Goal: Task Accomplishment & Management: Manage account settings

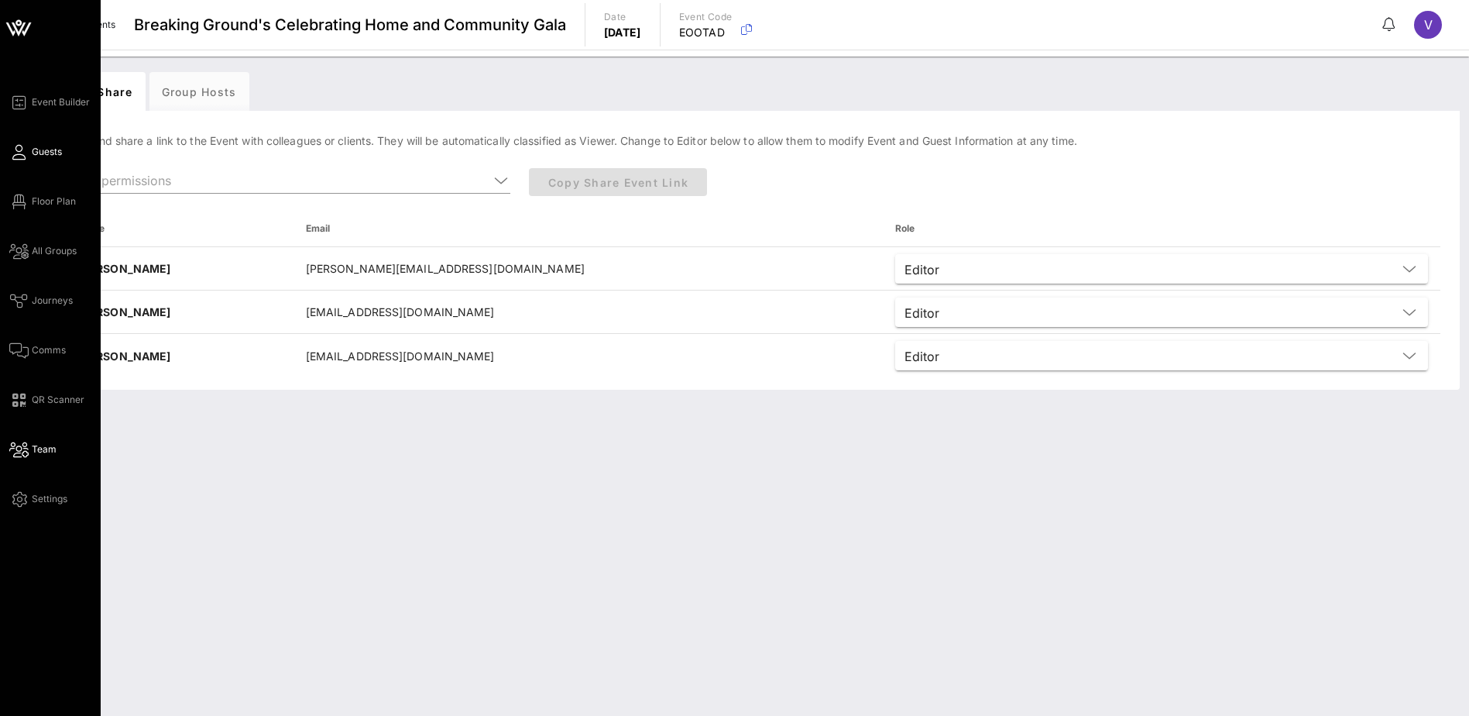
click at [21, 143] on link "Guests" at bounding box center [35, 152] width 53 height 19
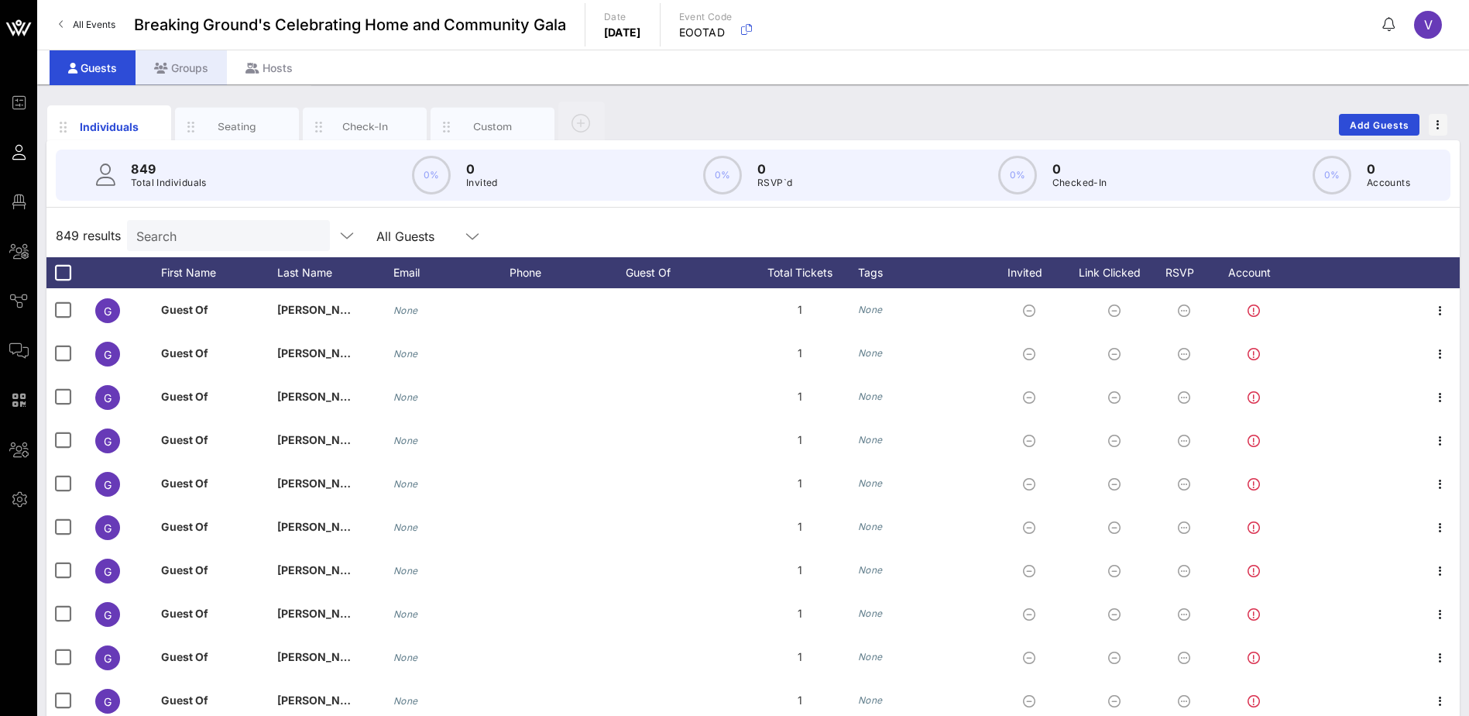
click at [190, 70] on div "Groups" at bounding box center [181, 67] width 91 height 35
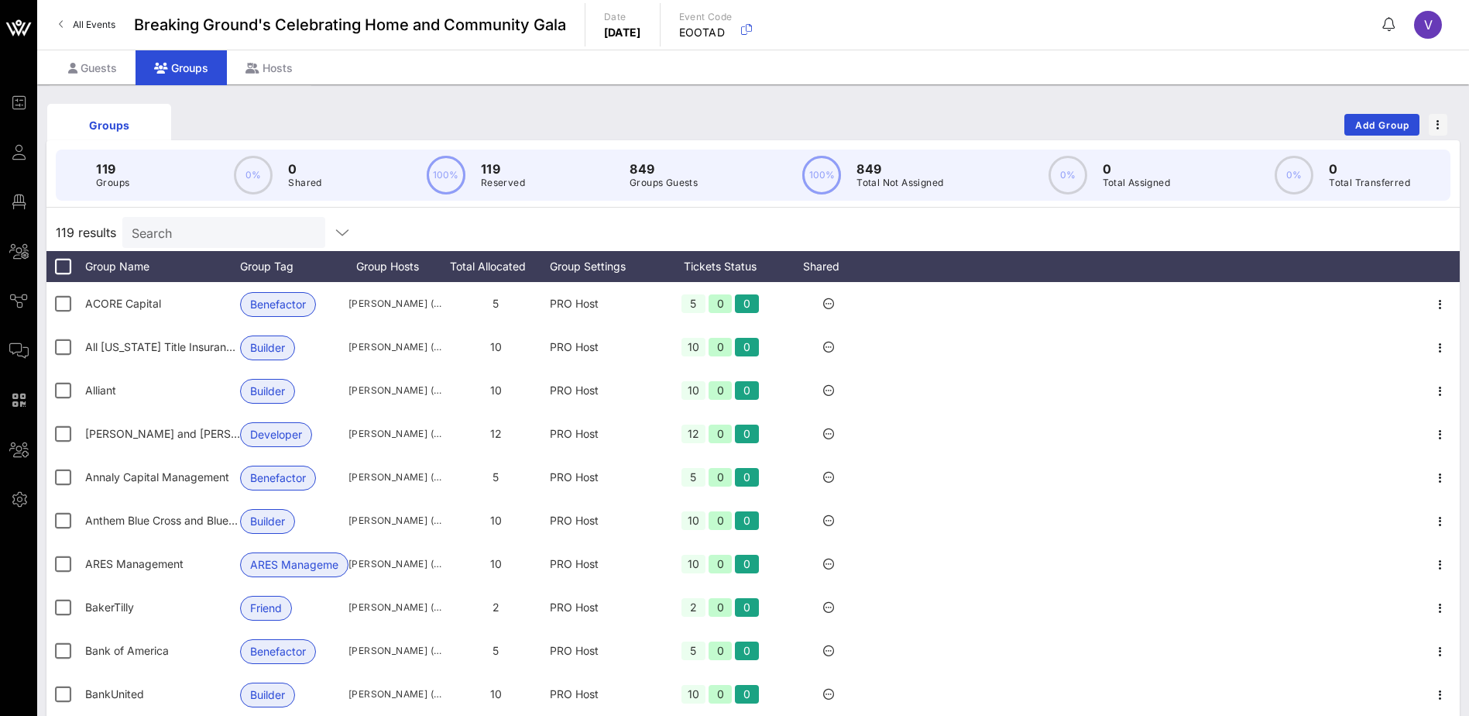
click at [235, 222] on input "Search" at bounding box center [222, 232] width 181 height 20
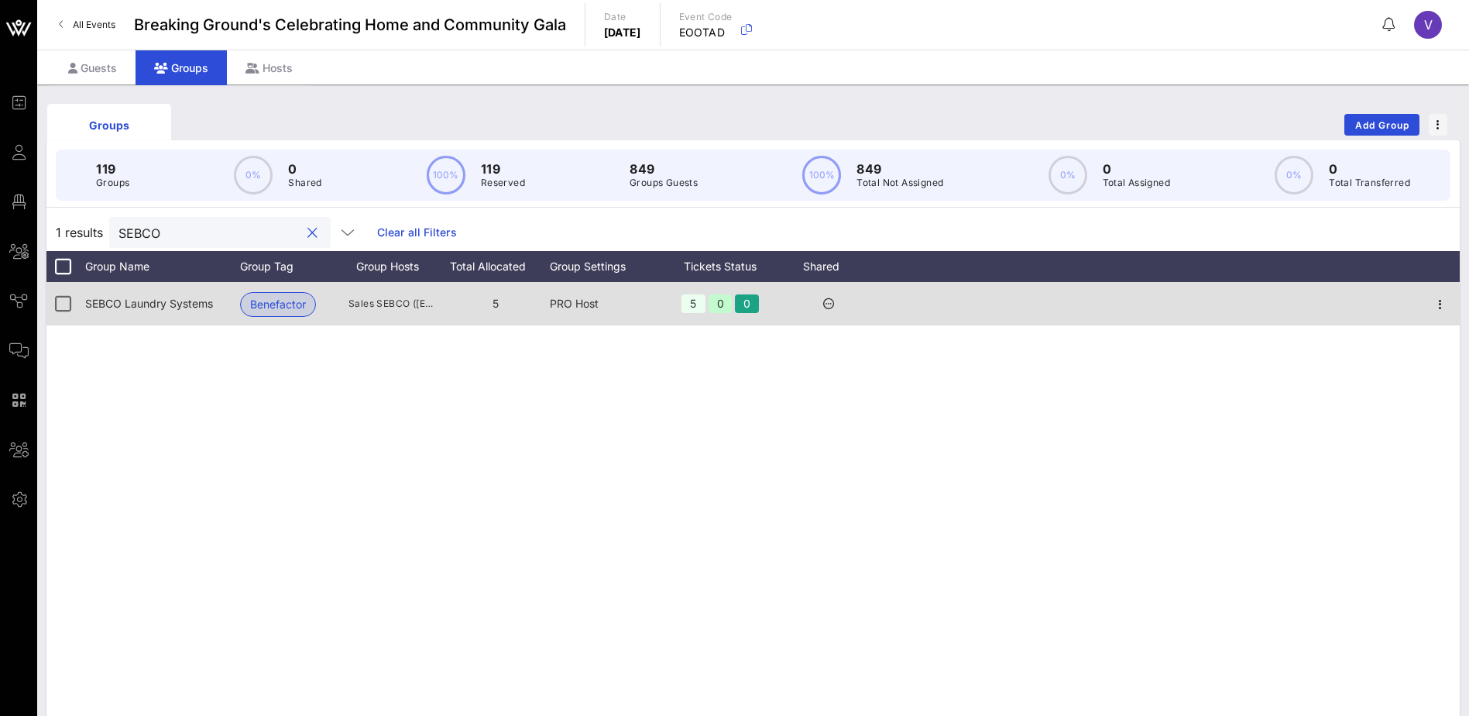
type input "SEBCO"
click at [831, 302] on icon at bounding box center [828, 303] width 11 height 11
click at [1443, 308] on icon "button" at bounding box center [1440, 304] width 19 height 19
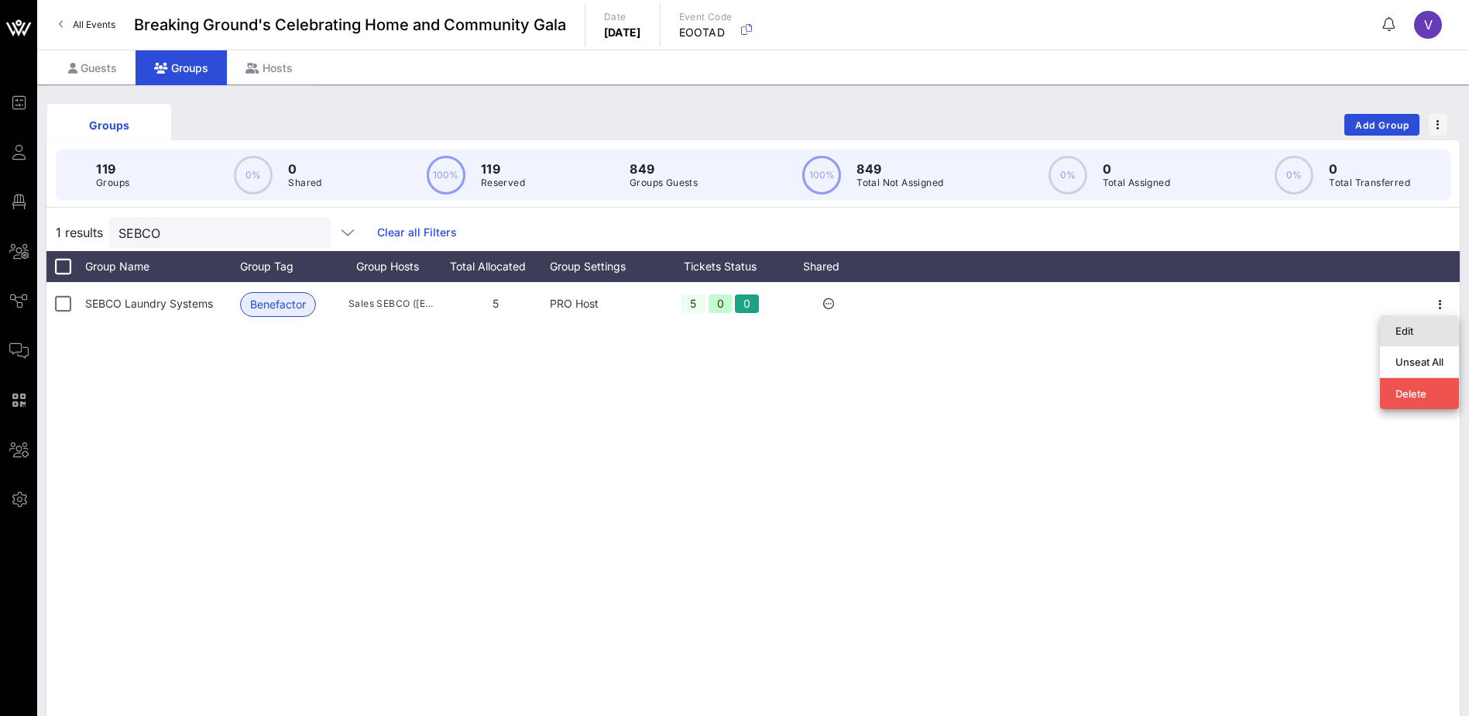
click at [1408, 328] on div "Edit" at bounding box center [1420, 331] width 48 height 12
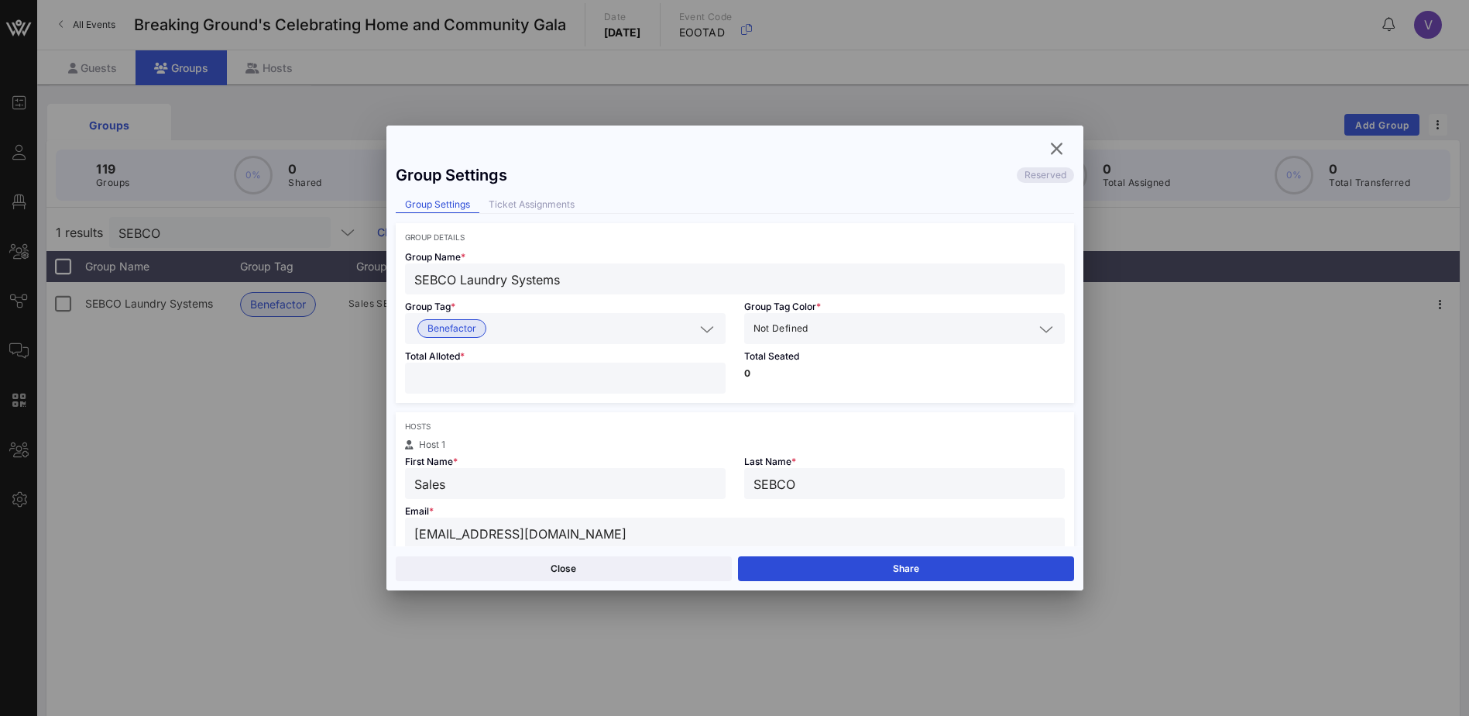
scroll to position [77, 0]
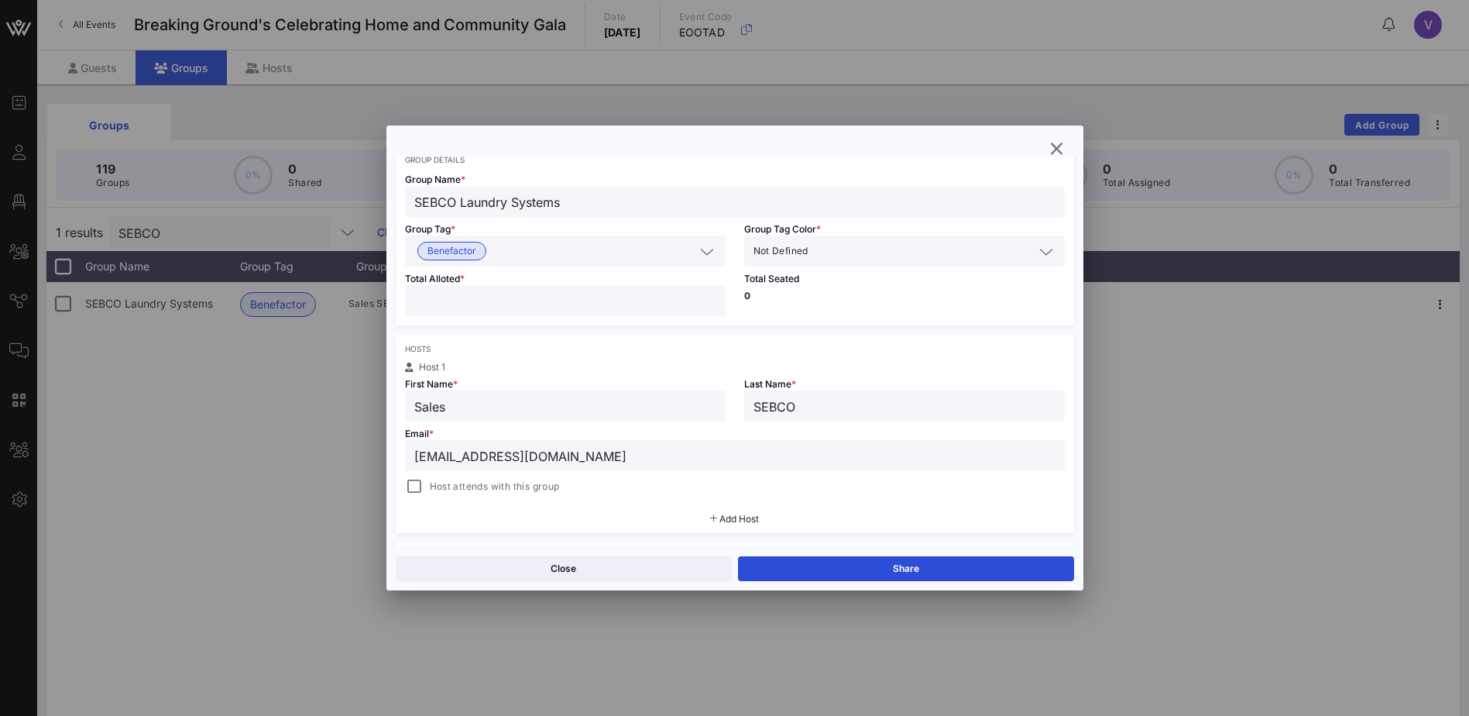
drag, startPoint x: 543, startPoint y: 453, endPoint x: 373, endPoint y: 460, distance: 170.5
click at [373, 460] on div "Event Builder Guests Floor Plan All Groups Journeys Comms QR Scanner Team Setti…" at bounding box center [734, 406] width 1469 height 812
drag, startPoint x: 482, startPoint y: 409, endPoint x: 397, endPoint y: 408, distance: 84.4
click at [397, 408] on div "First Name * Sales" at bounding box center [565, 397] width 339 height 50
type input "[PERSON_NAME]"
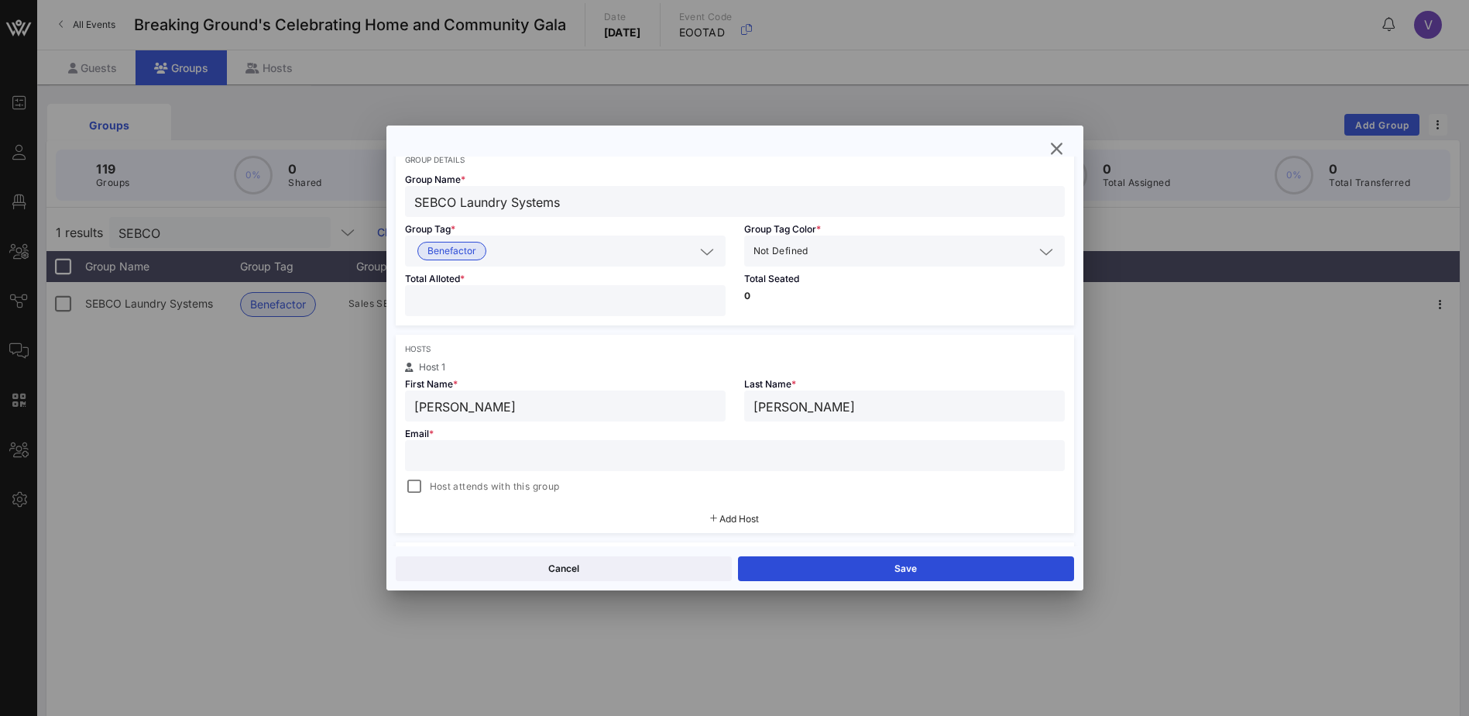
type input "[PERSON_NAME]"
click at [490, 461] on input "text" at bounding box center [734, 455] width 641 height 20
paste input "[EMAIL_ADDRESS][DOMAIN_NAME]"
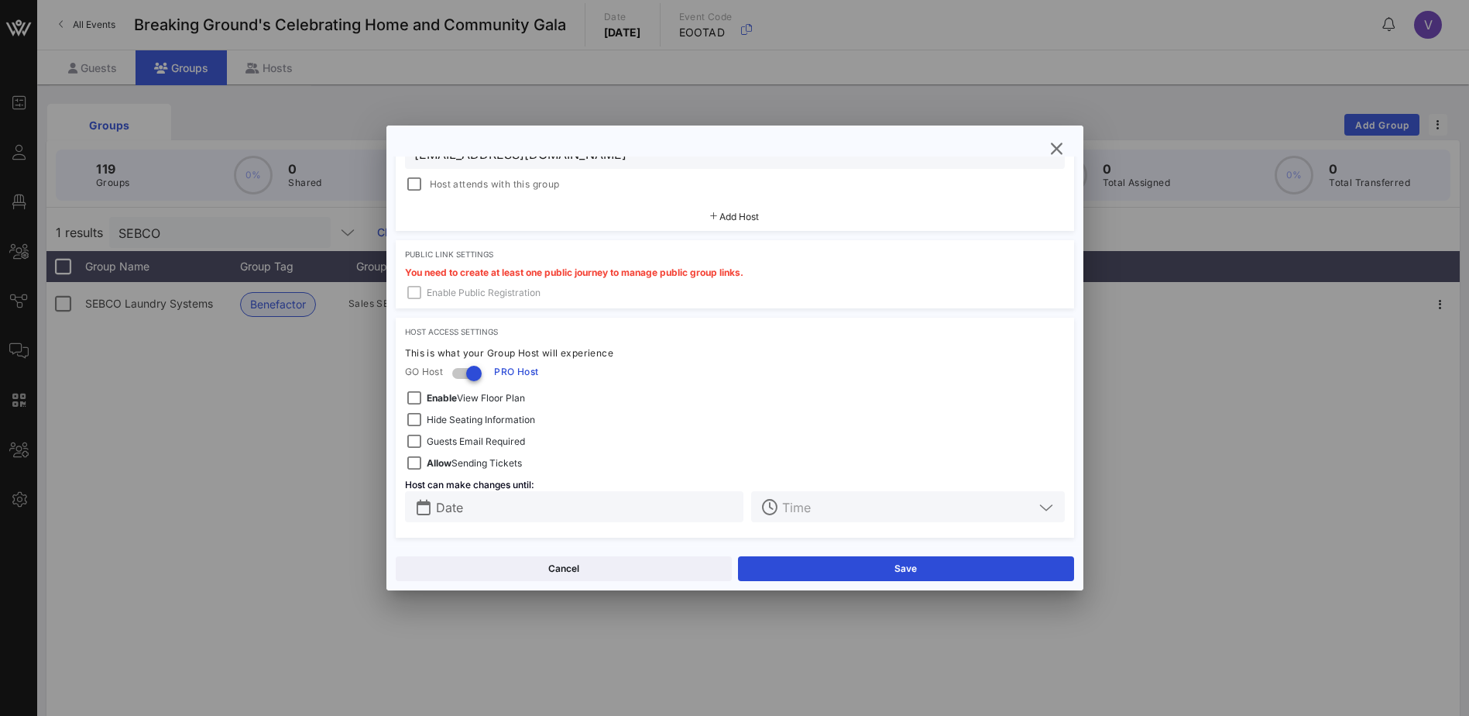
scroll to position [380, 0]
type input "[EMAIL_ADDRESS][DOMAIN_NAME]"
click at [877, 566] on button "Save" at bounding box center [906, 568] width 336 height 25
click at [1054, 143] on icon "button" at bounding box center [1057, 148] width 19 height 19
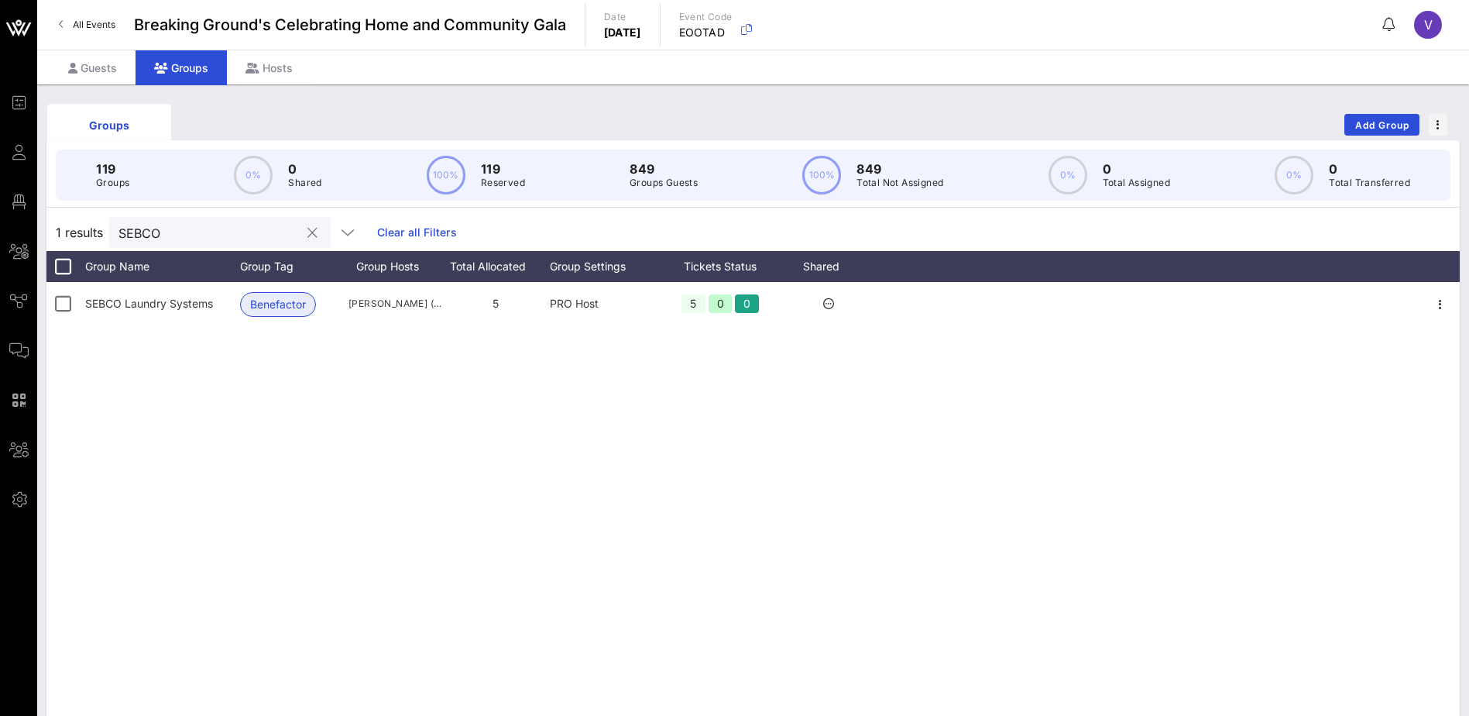
click at [307, 228] on button "clear icon" at bounding box center [312, 232] width 10 height 15
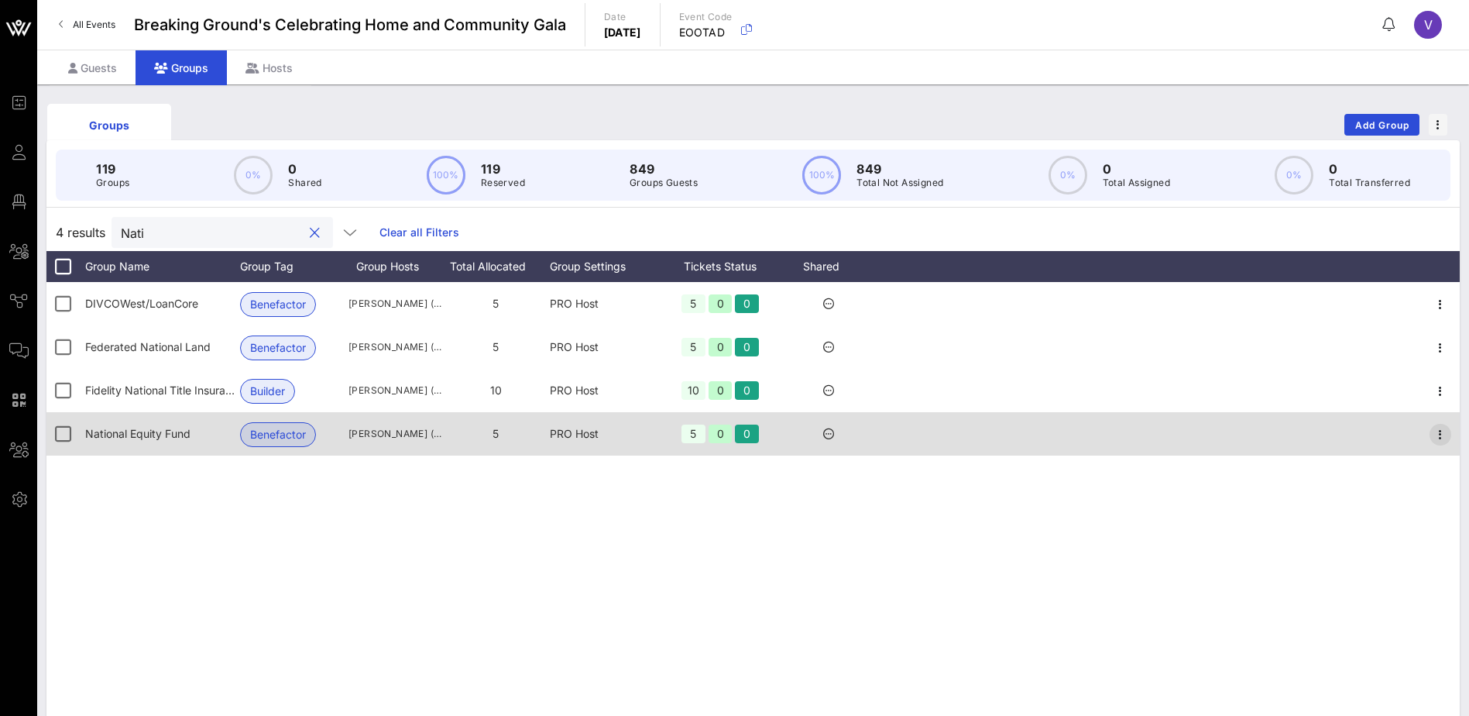
type input "Nati"
click at [1441, 432] on icon "button" at bounding box center [1440, 434] width 19 height 19
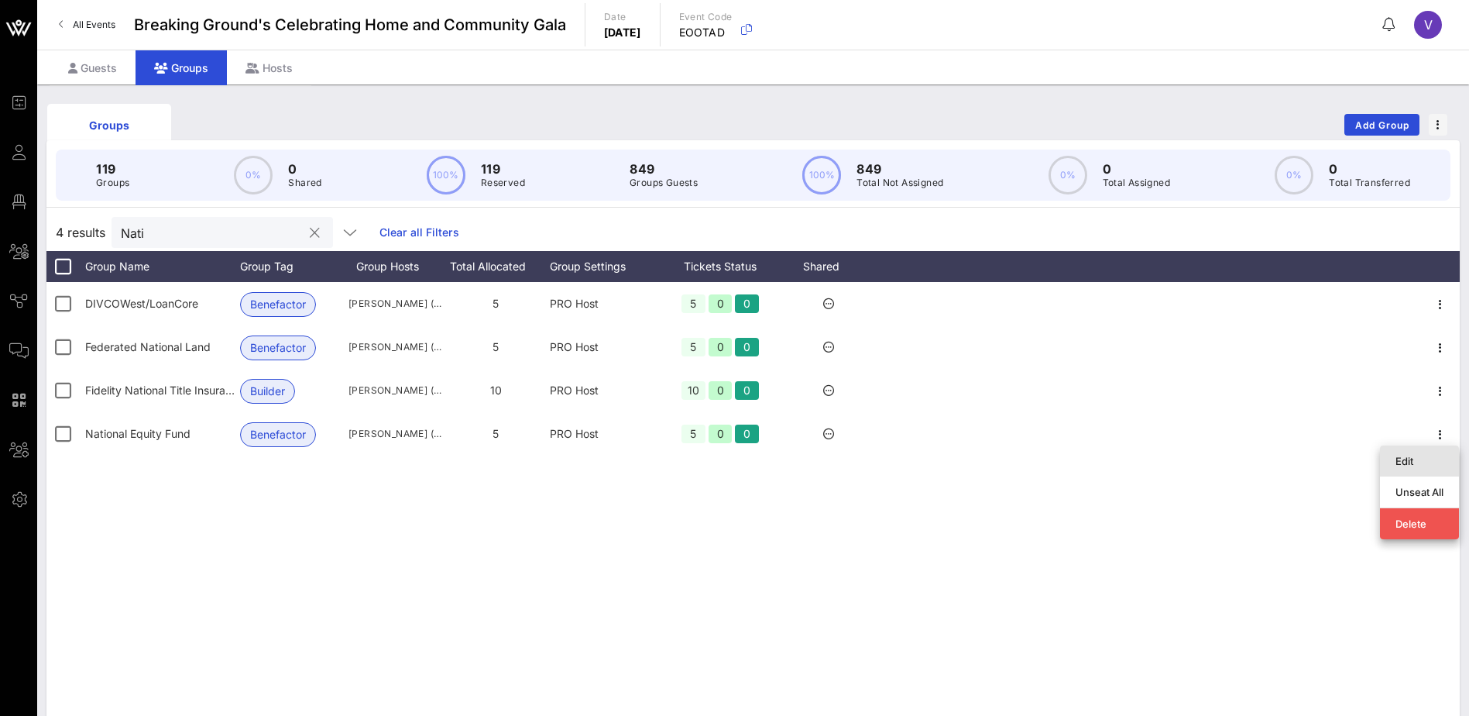
click at [1414, 452] on div "Edit" at bounding box center [1420, 460] width 48 height 25
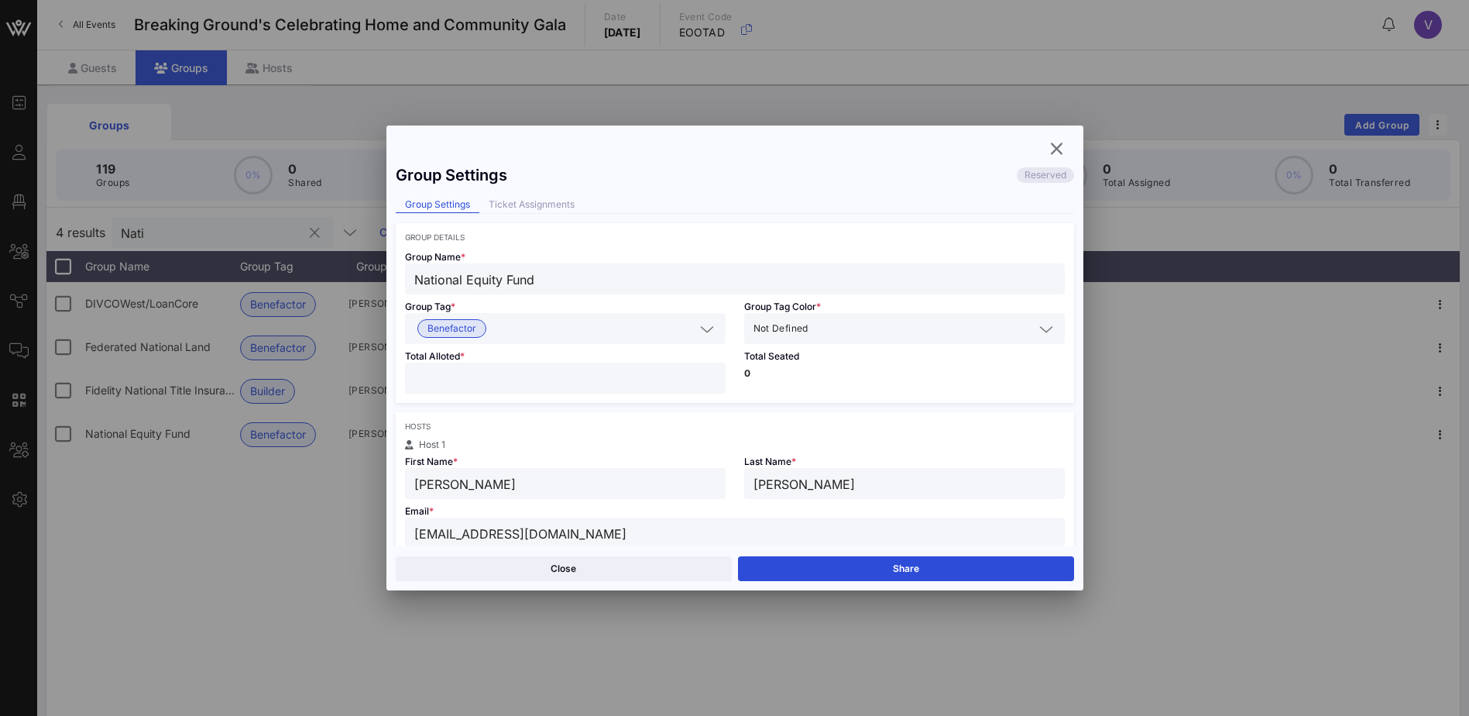
click at [421, 378] on input "*" at bounding box center [565, 378] width 302 height 20
type input "*"
click at [915, 562] on button "Save" at bounding box center [906, 568] width 336 height 25
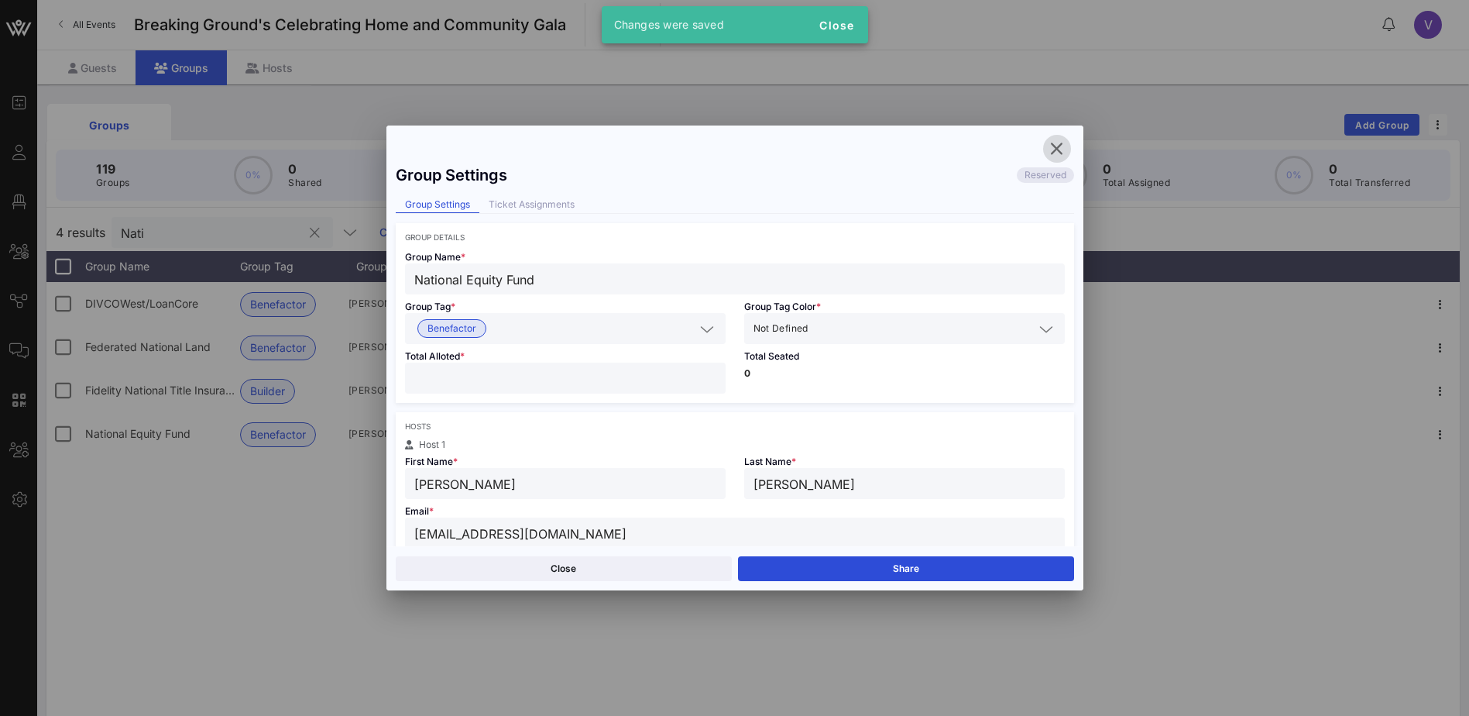
click at [1059, 144] on icon "button" at bounding box center [1057, 148] width 19 height 19
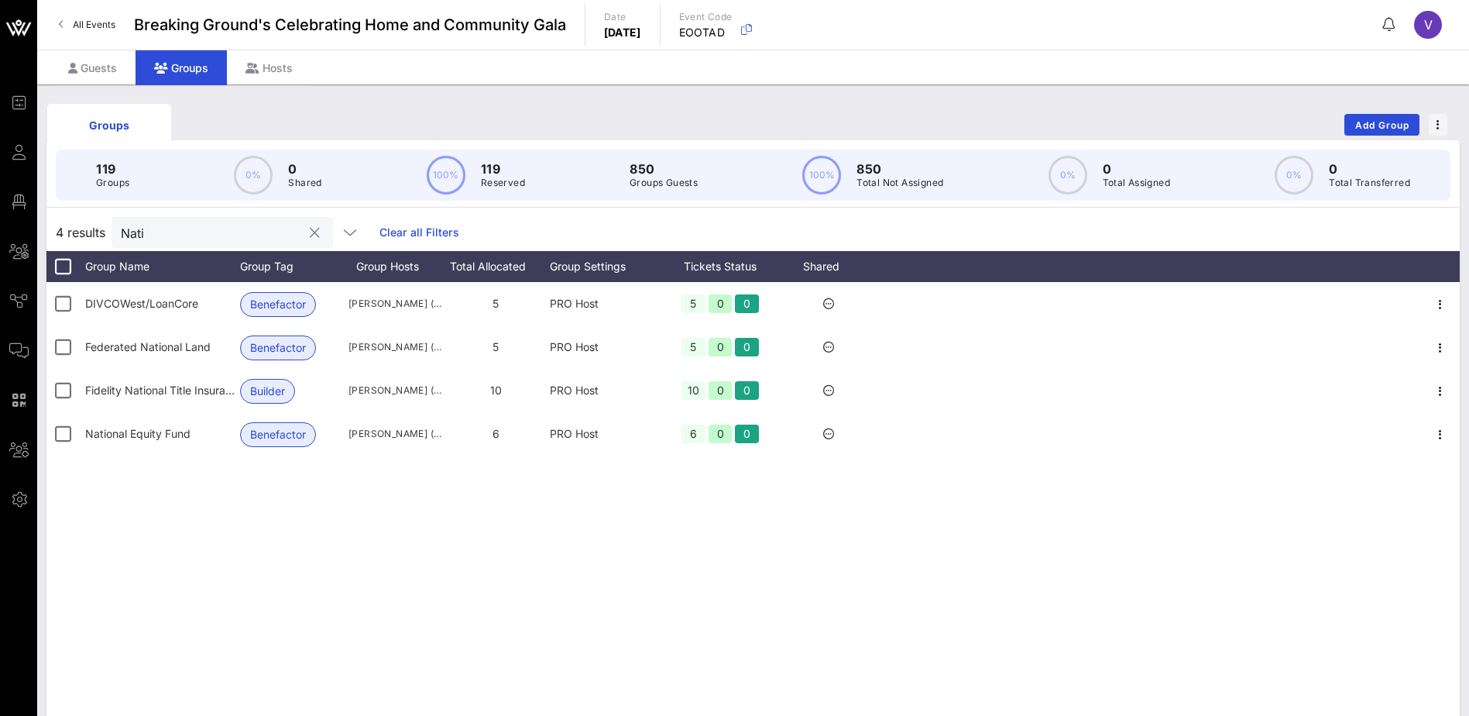
click at [238, 227] on input "Nati" at bounding box center [211, 232] width 181 height 20
click at [310, 227] on button "clear icon" at bounding box center [315, 232] width 10 height 15
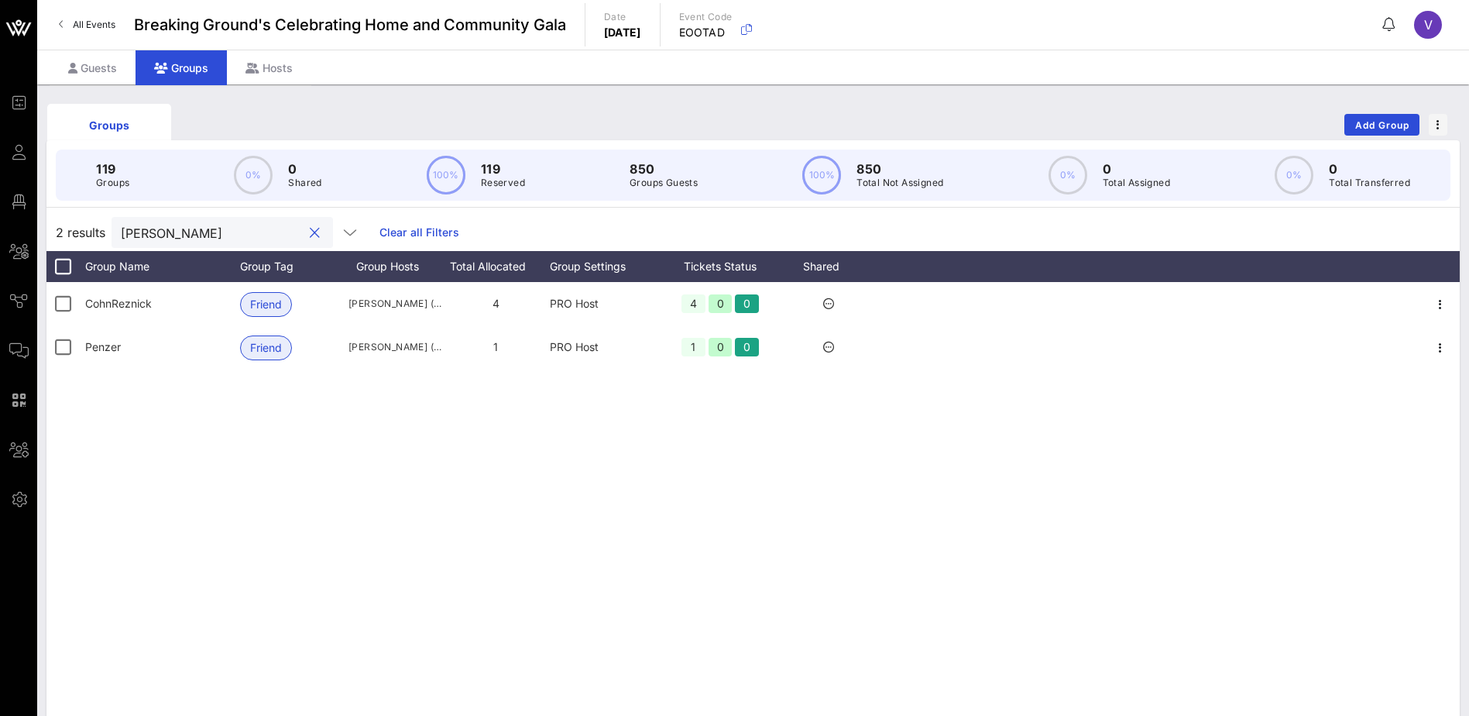
type input "[PERSON_NAME]"
click at [310, 235] on button "clear icon" at bounding box center [315, 232] width 10 height 15
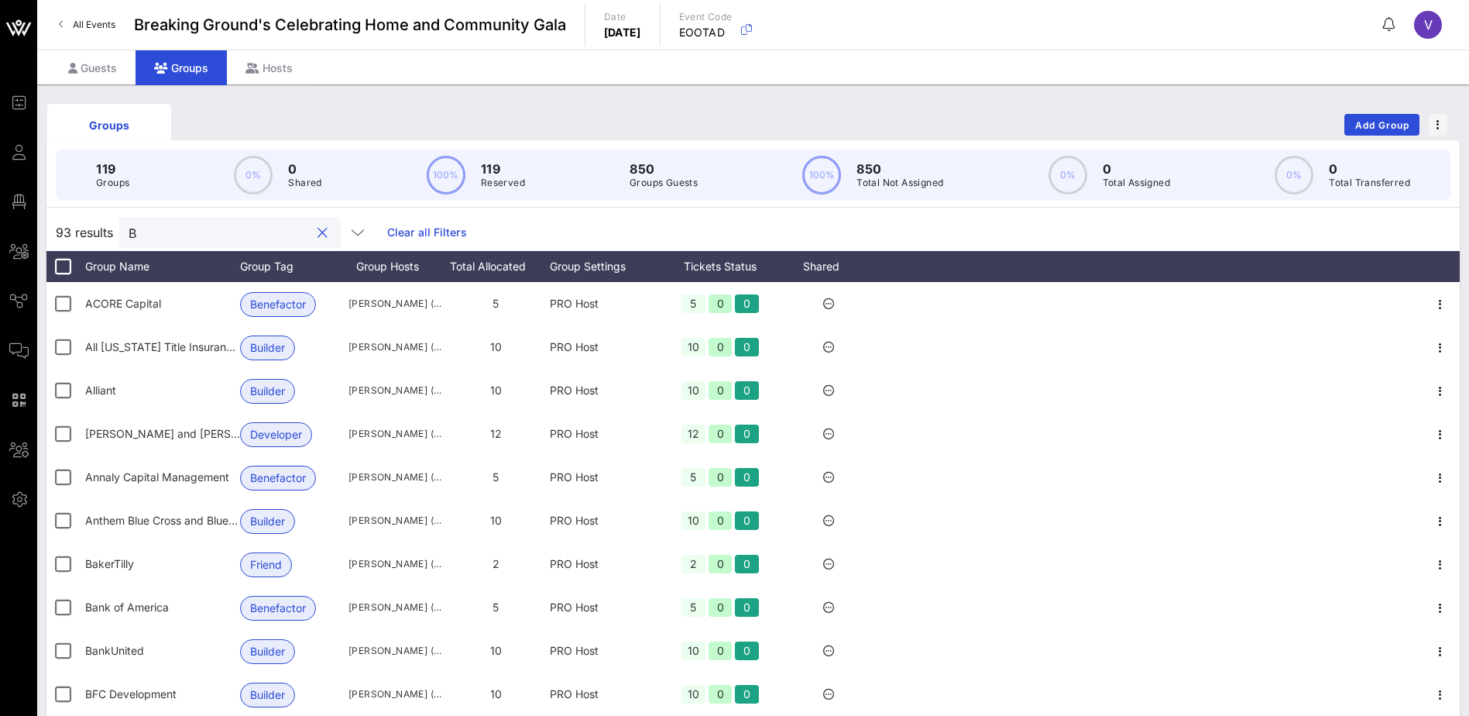
type input "BF"
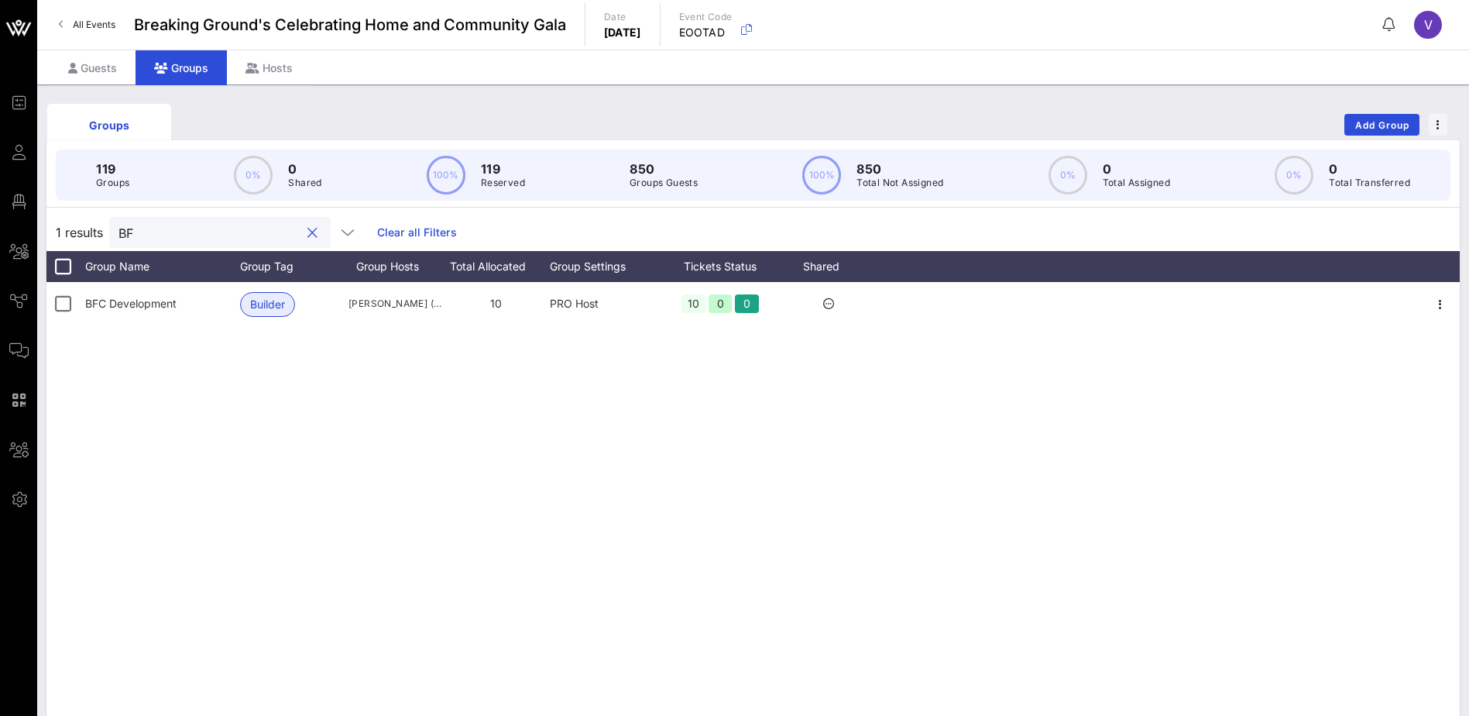
click at [307, 228] on button "clear icon" at bounding box center [312, 232] width 10 height 15
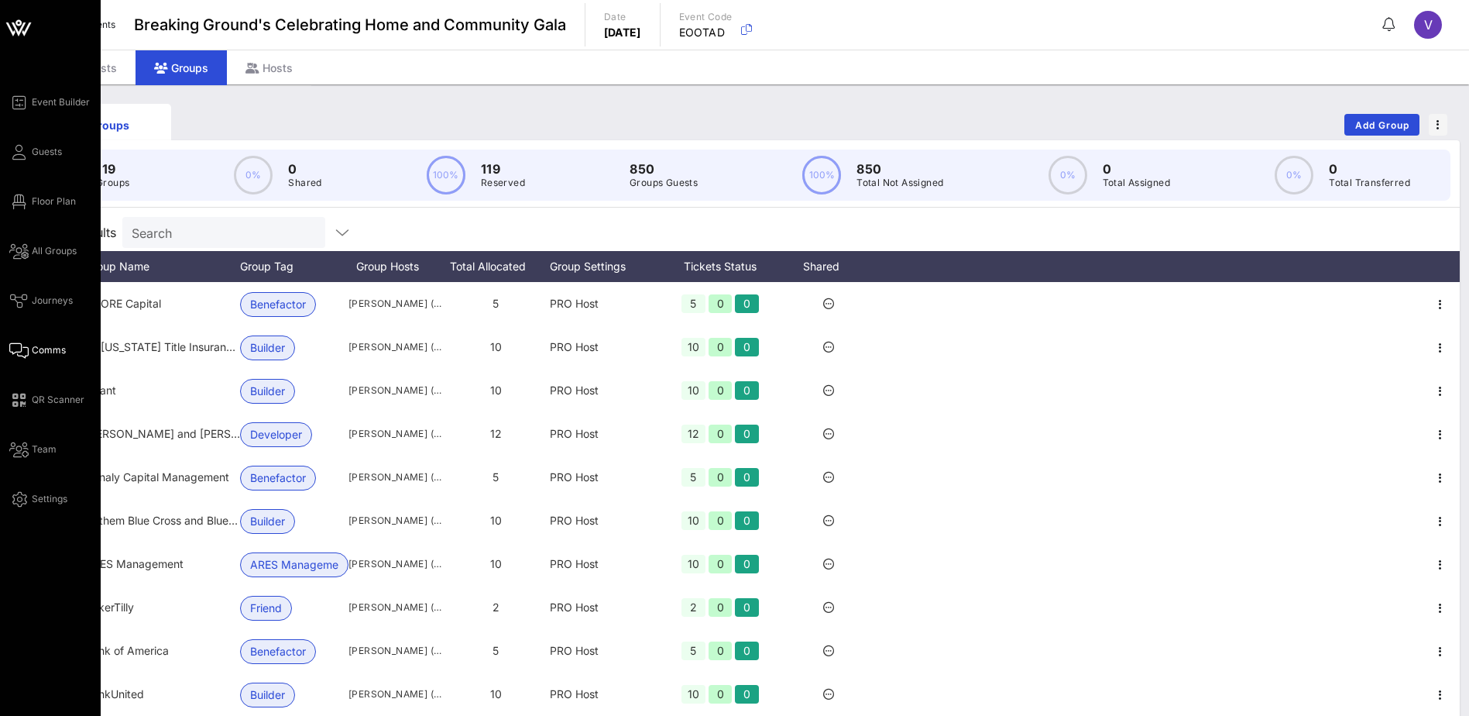
click at [58, 347] on span "Comms" at bounding box center [49, 350] width 34 height 14
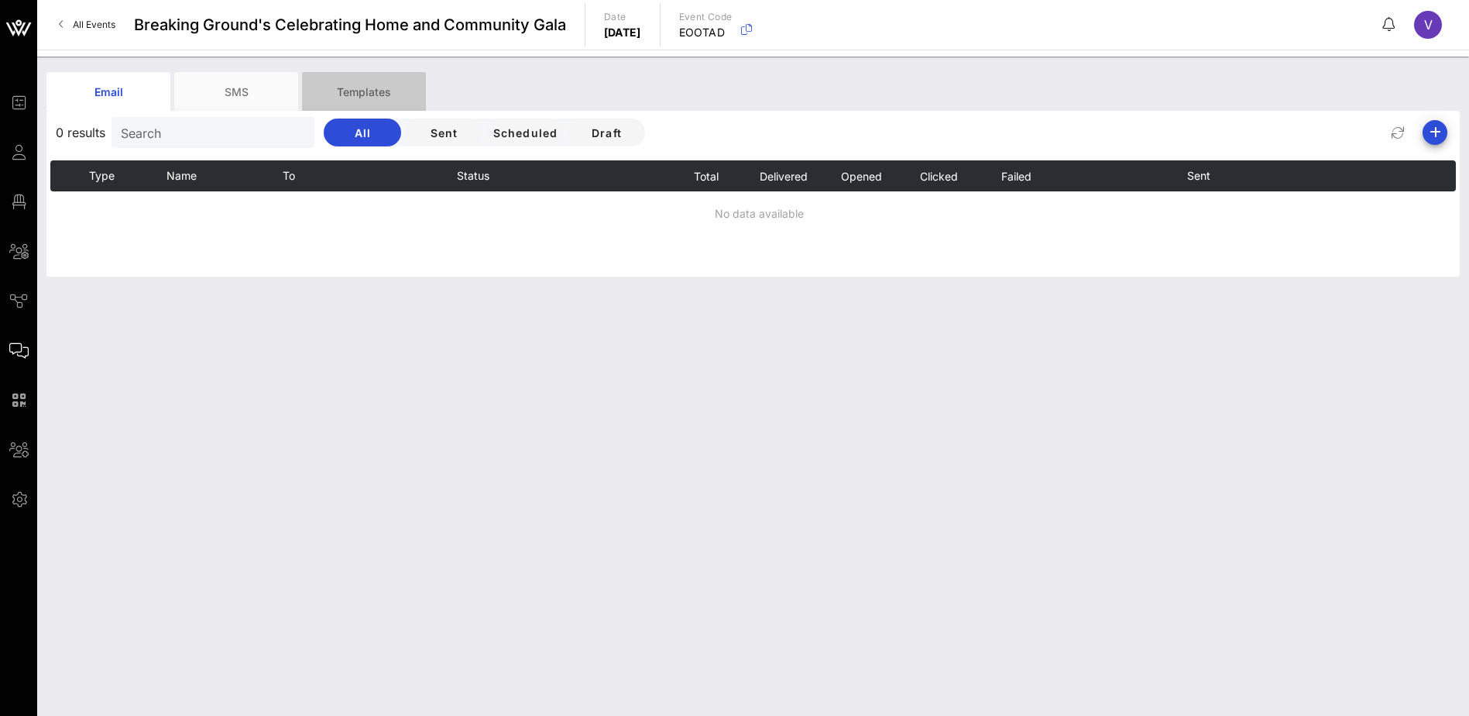
click at [342, 94] on div "Templates" at bounding box center [364, 91] width 124 height 39
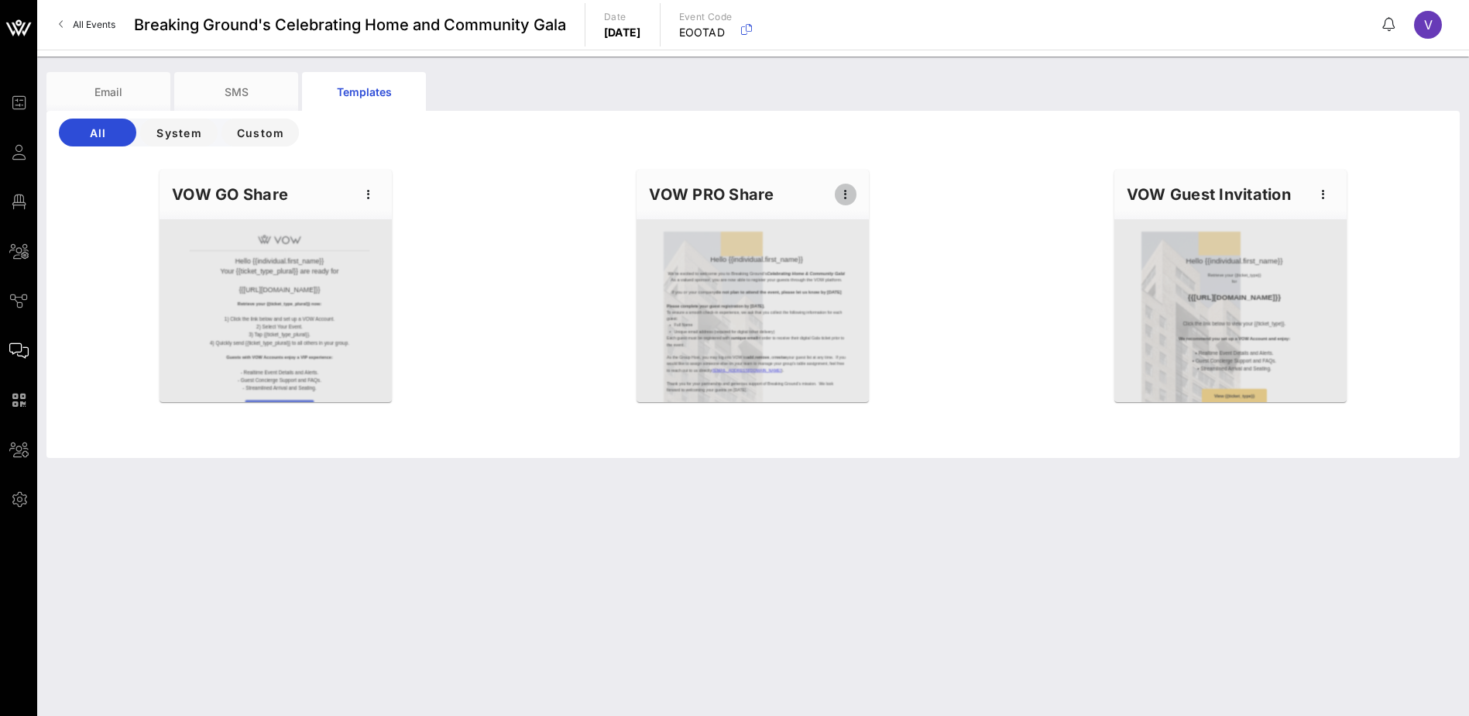
click at [847, 194] on icon "button" at bounding box center [845, 194] width 19 height 19
click at [878, 248] on div "Preview" at bounding box center [869, 252] width 39 height 12
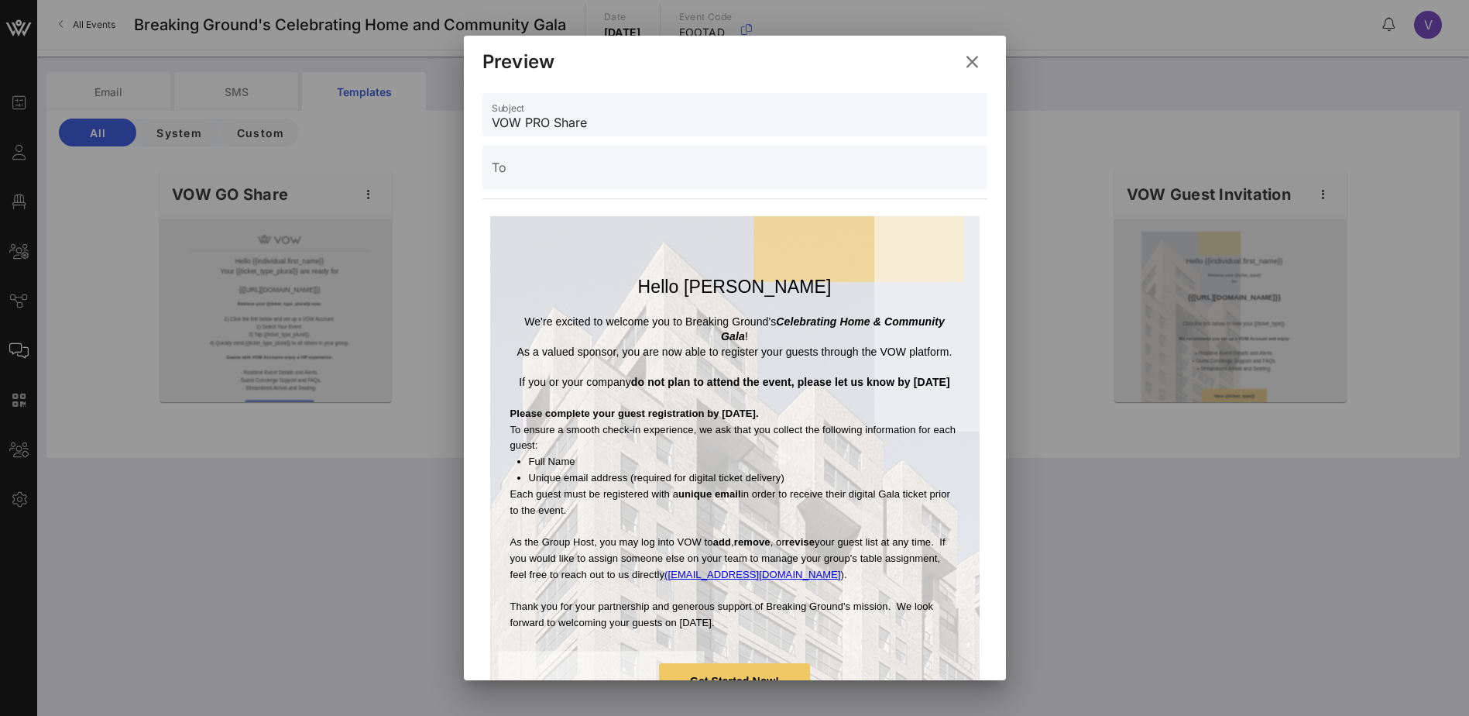
scroll to position [77, 0]
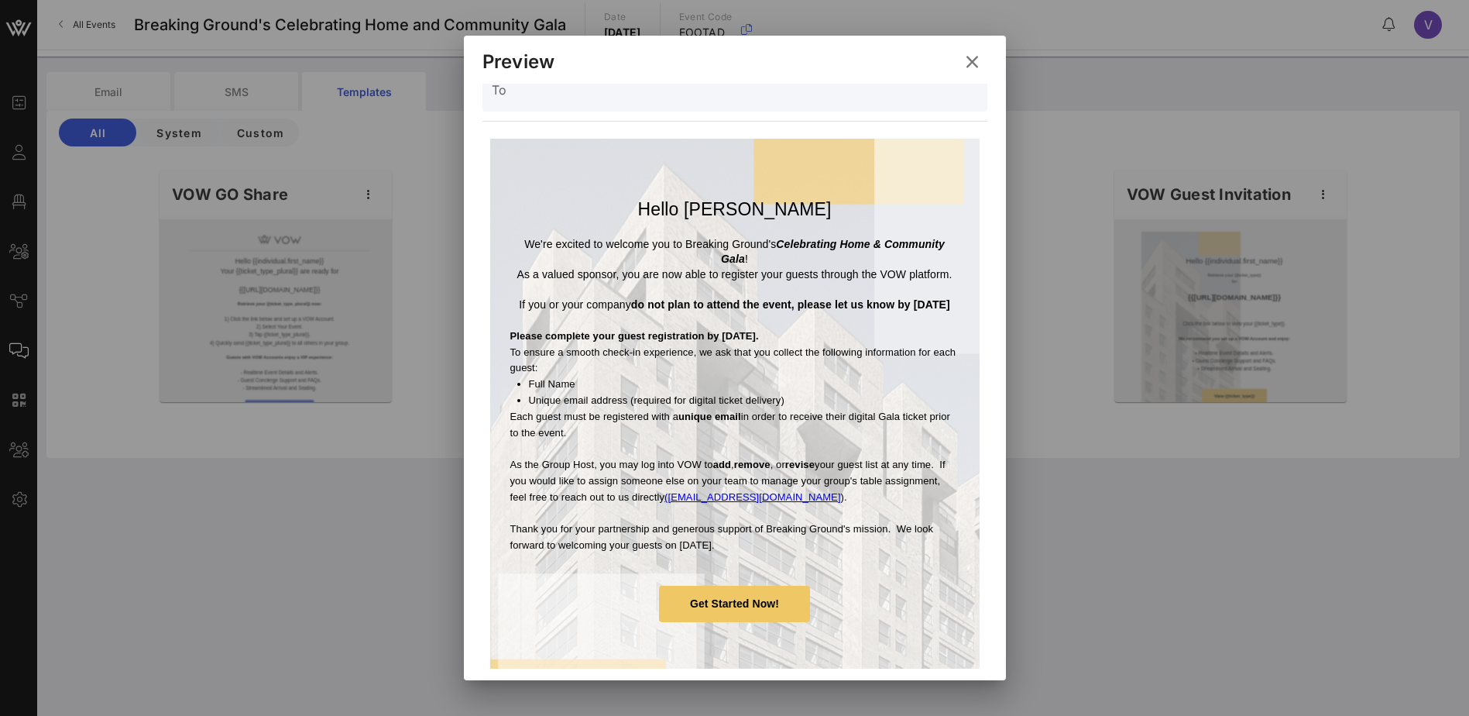
click at [974, 63] on icon at bounding box center [972, 62] width 22 height 19
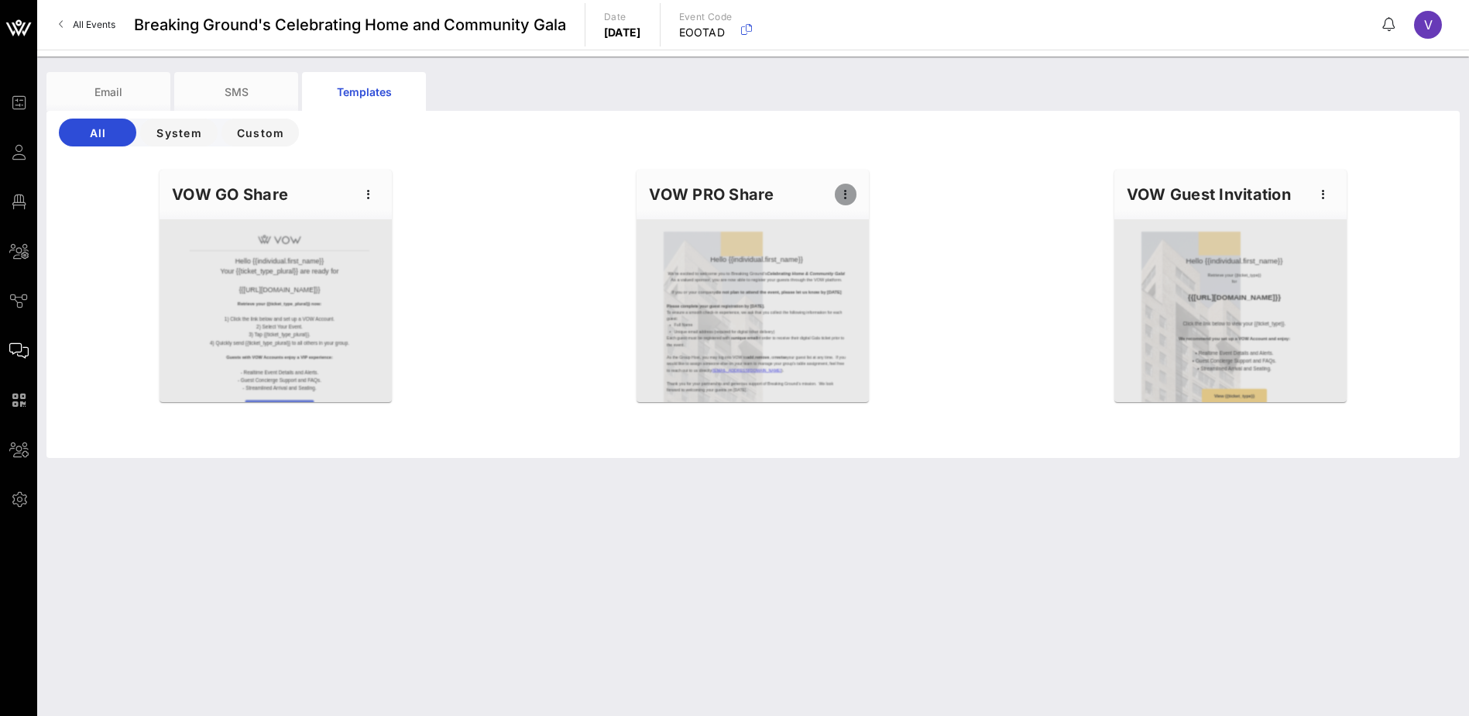
click at [845, 192] on icon "button" at bounding box center [845, 194] width 19 height 19
click at [877, 252] on div "Preview" at bounding box center [869, 252] width 39 height 12
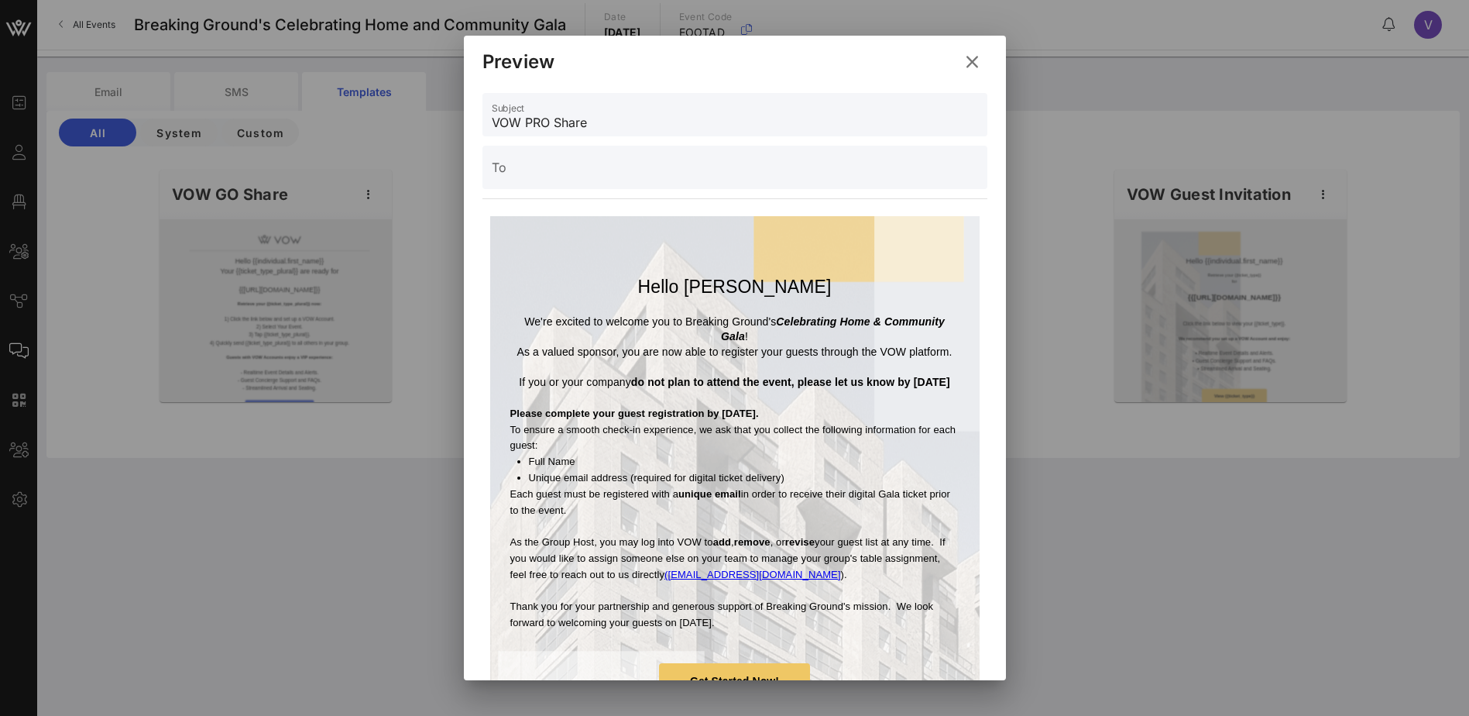
click at [977, 53] on icon at bounding box center [972, 62] width 22 height 19
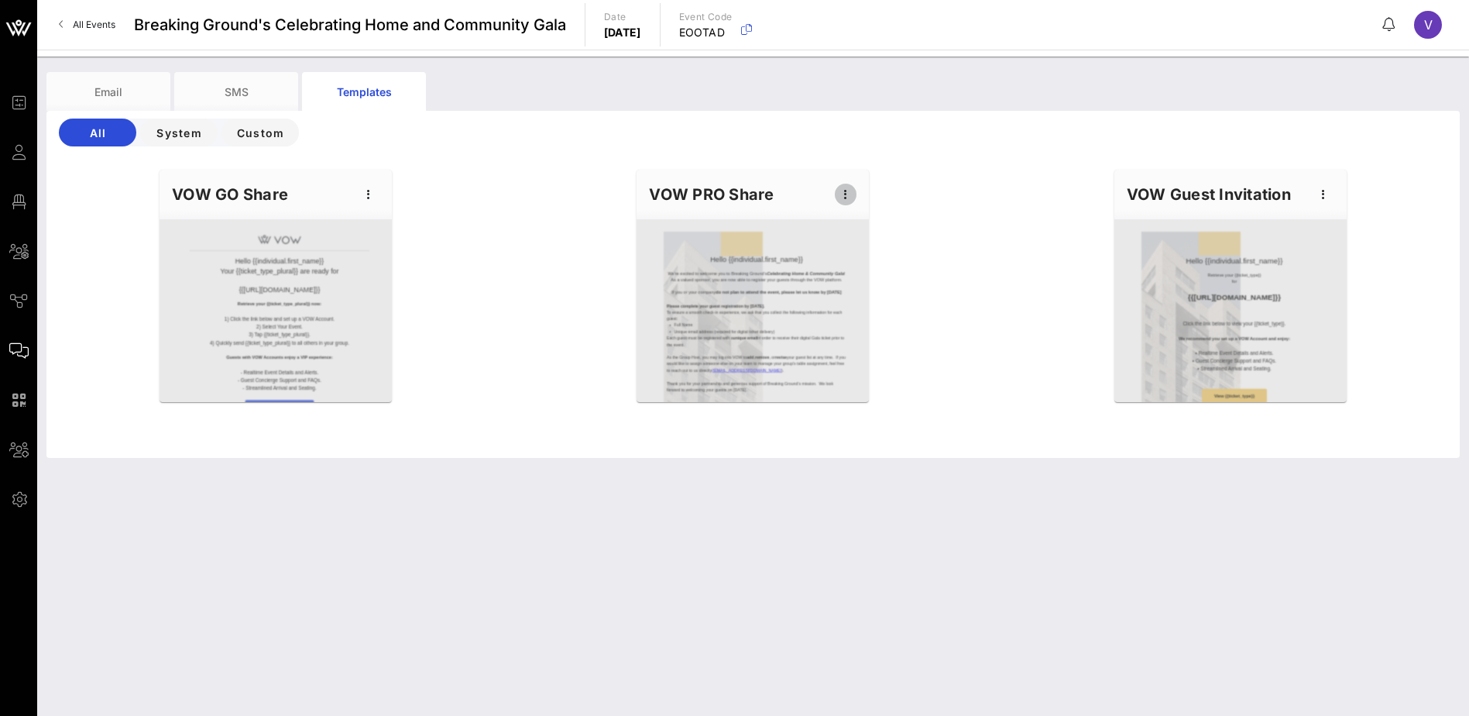
click at [850, 195] on icon "button" at bounding box center [845, 194] width 19 height 19
click at [861, 222] on div "Edit" at bounding box center [869, 221] width 39 height 12
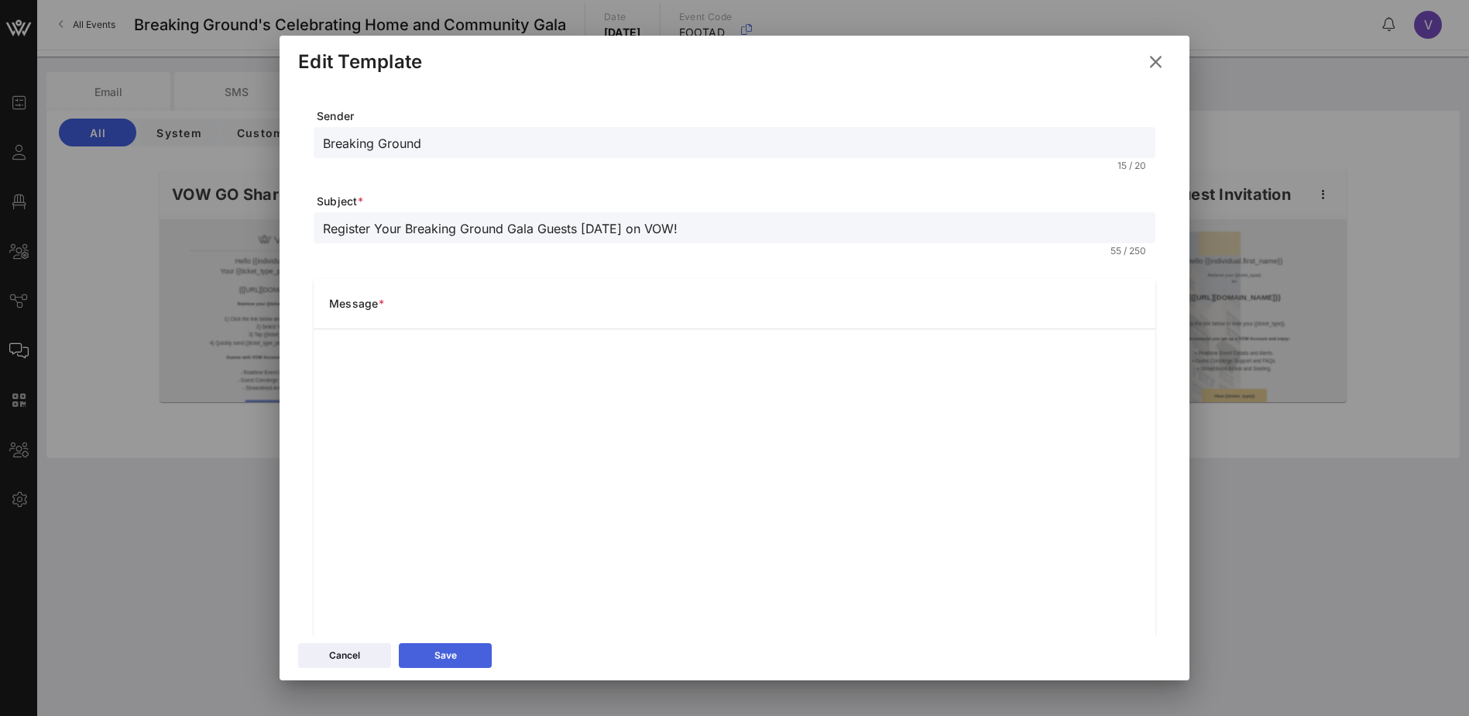
click at [472, 659] on button "Save" at bounding box center [445, 655] width 93 height 25
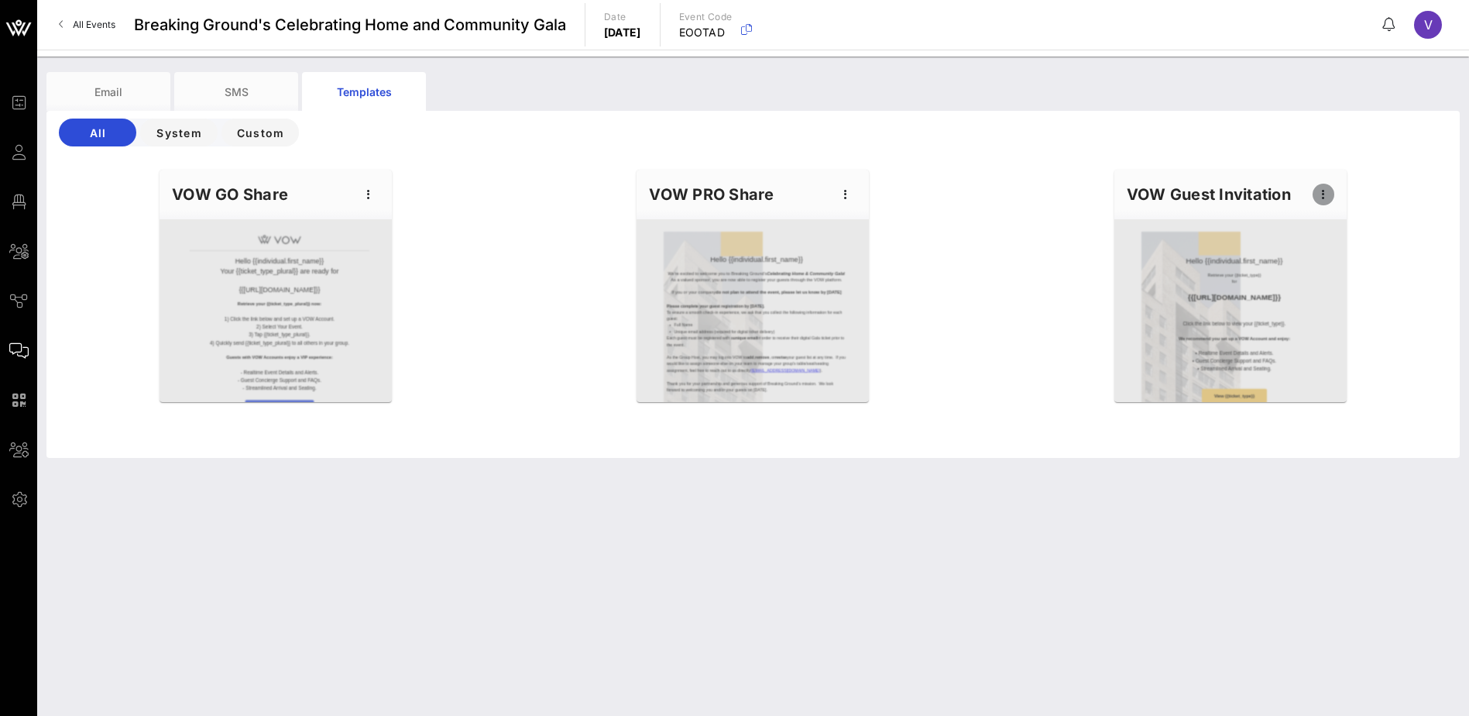
click at [1324, 194] on icon "button" at bounding box center [1323, 194] width 19 height 19
click at [1338, 249] on div "Preview" at bounding box center [1347, 252] width 39 height 12
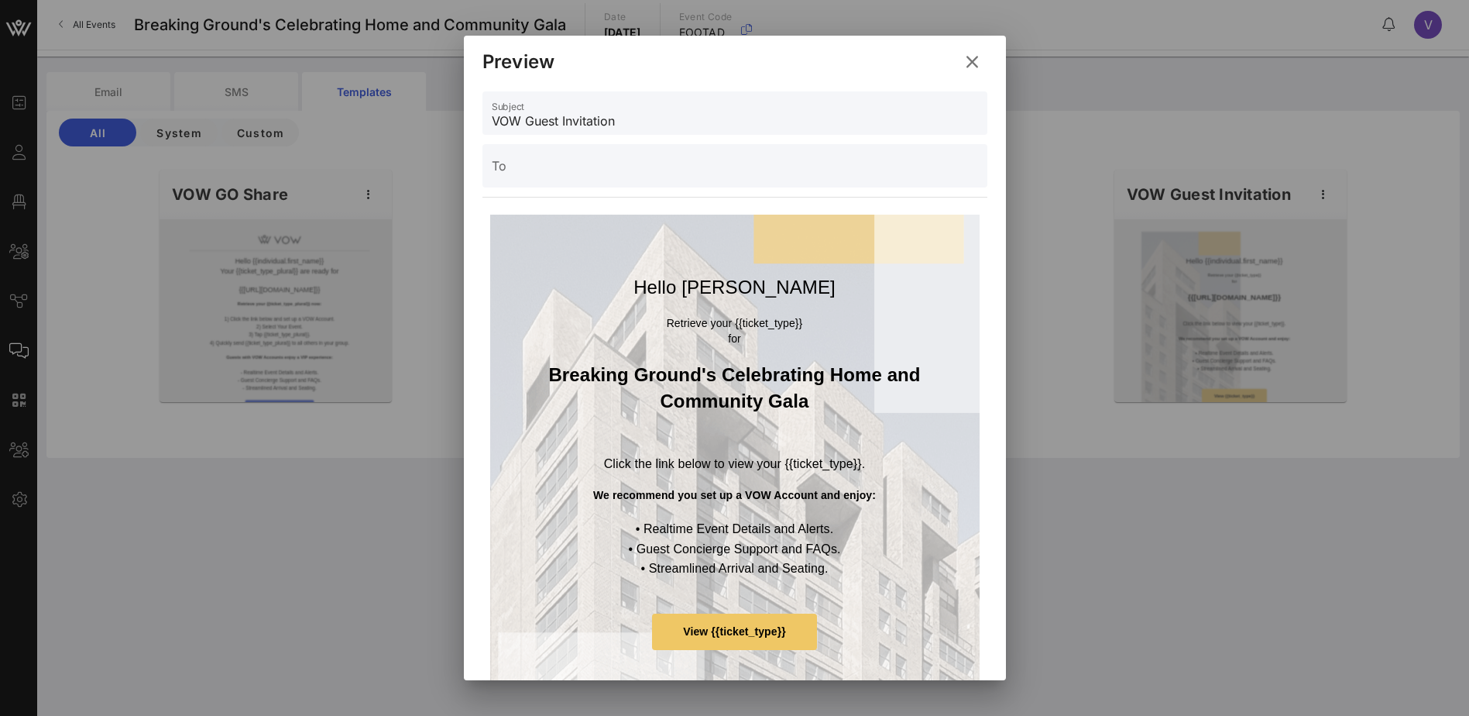
scroll to position [0, 0]
click at [974, 61] on icon at bounding box center [972, 62] width 22 height 19
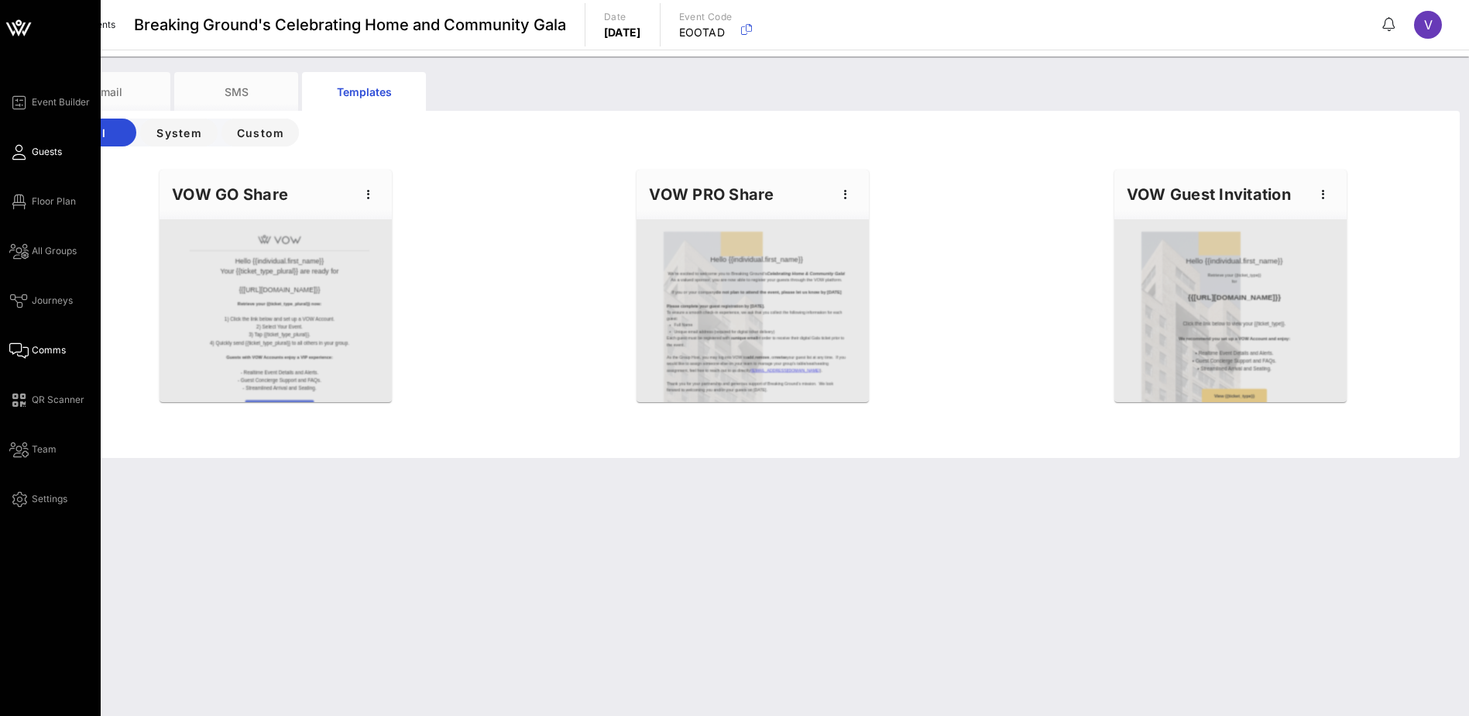
click at [42, 150] on span "Guests" at bounding box center [47, 152] width 30 height 14
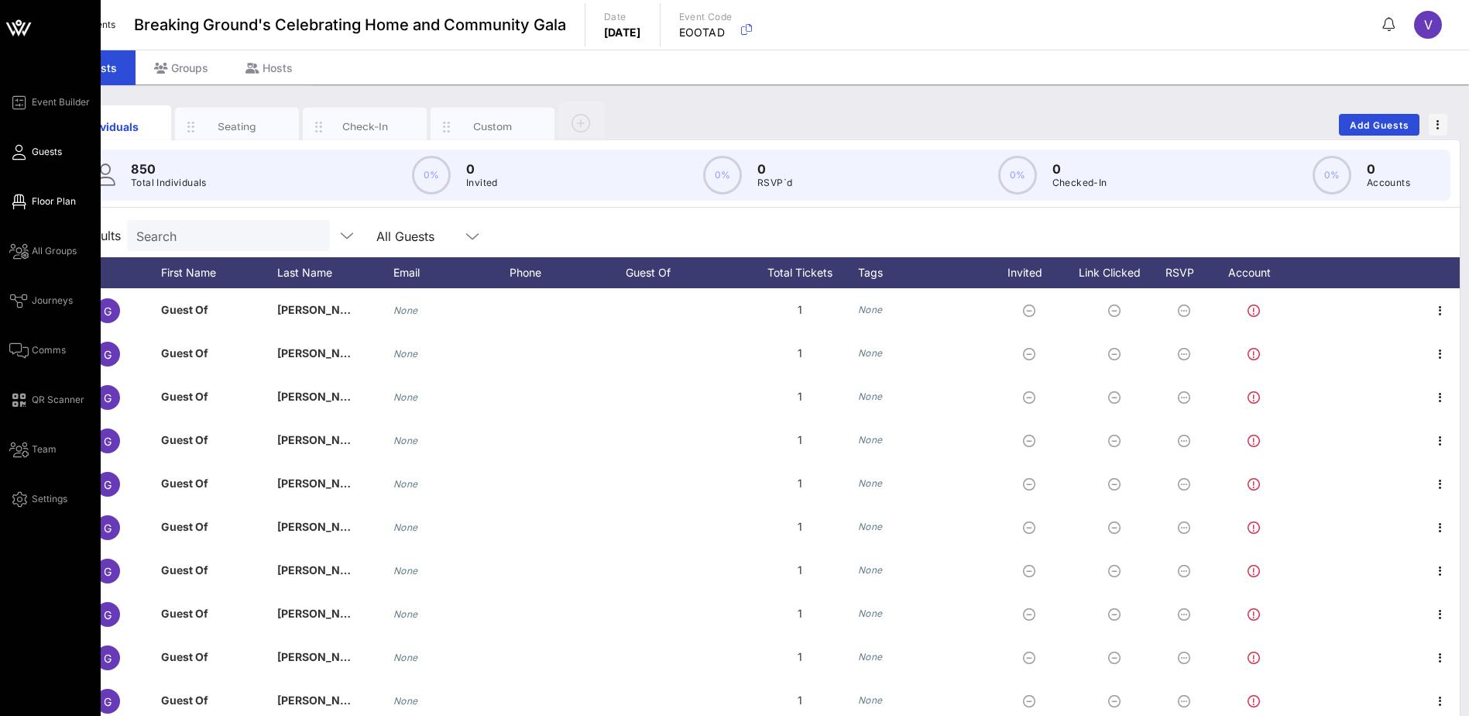
click at [56, 208] on span "Floor Plan" at bounding box center [54, 201] width 44 height 14
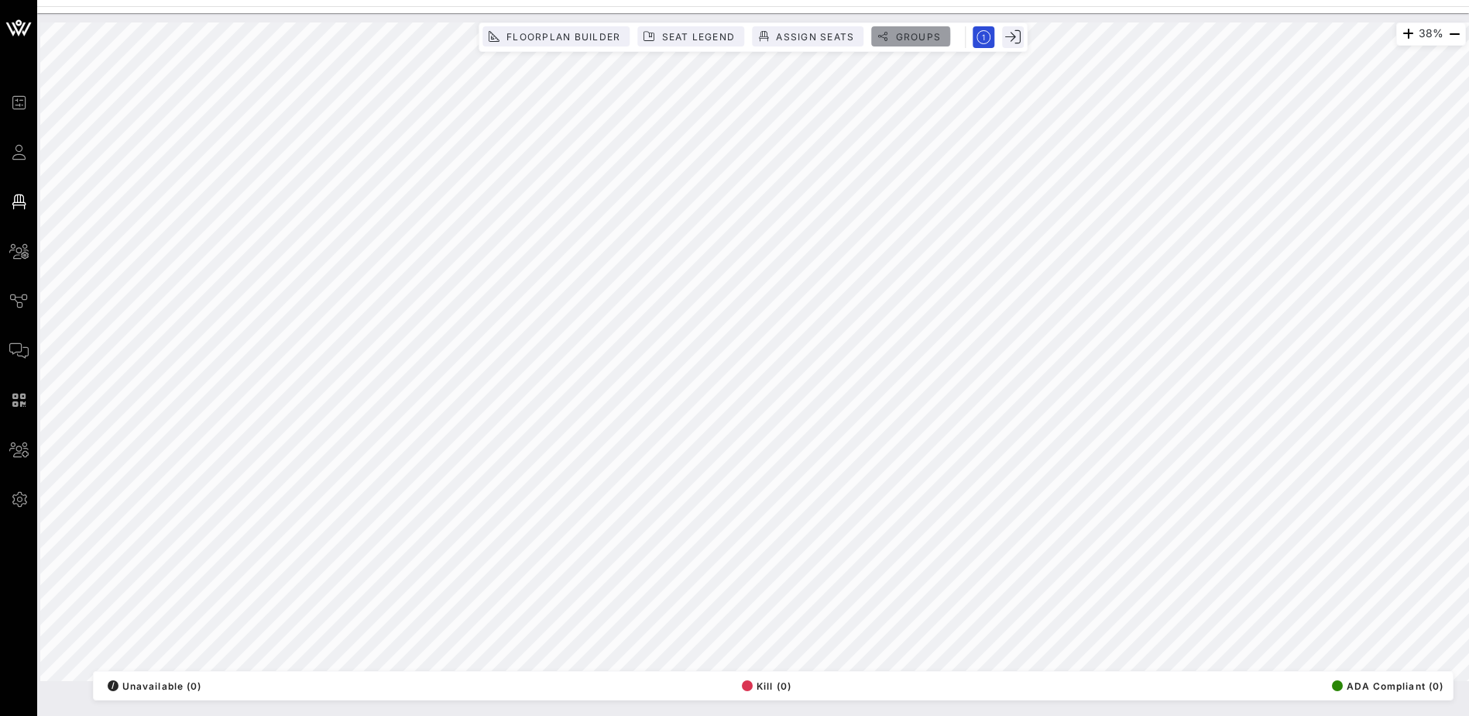
click at [895, 36] on span "Groups" at bounding box center [918, 37] width 46 height 12
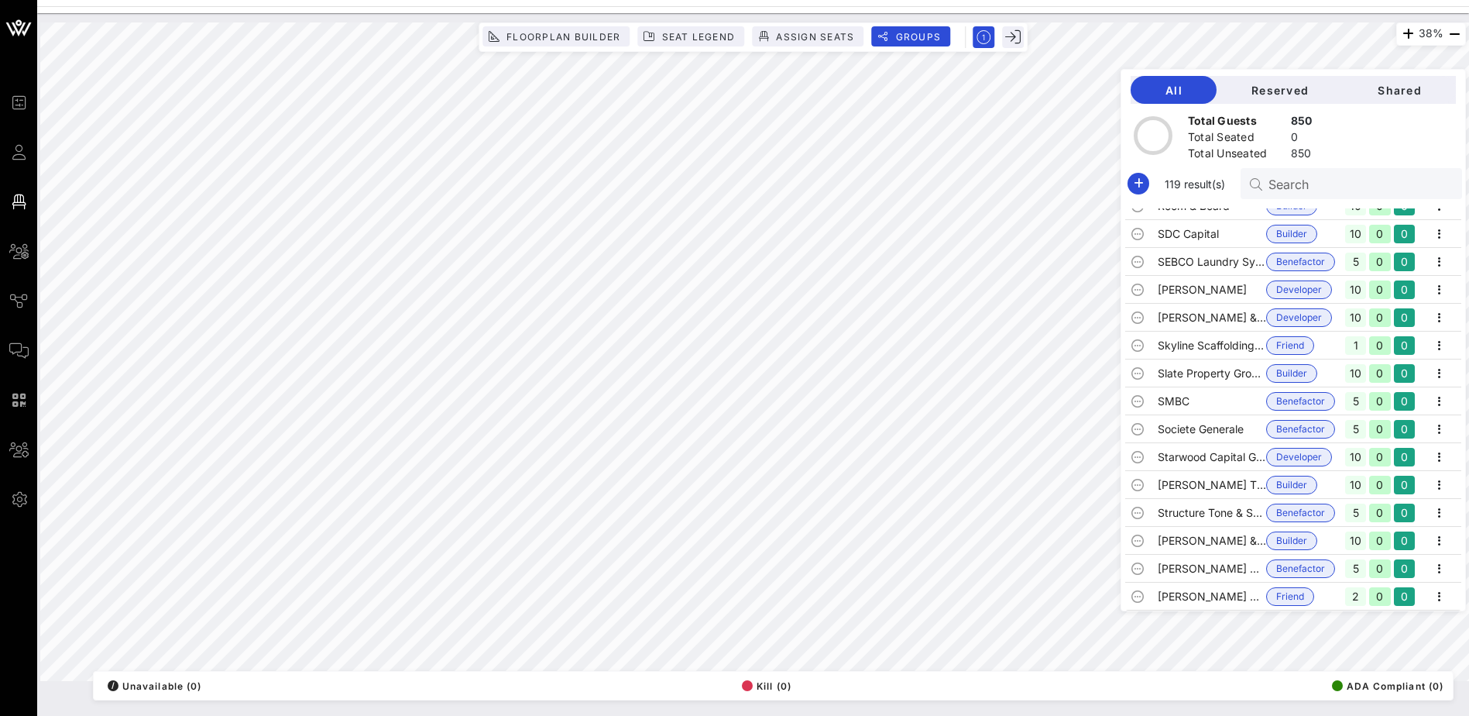
scroll to position [2556, 0]
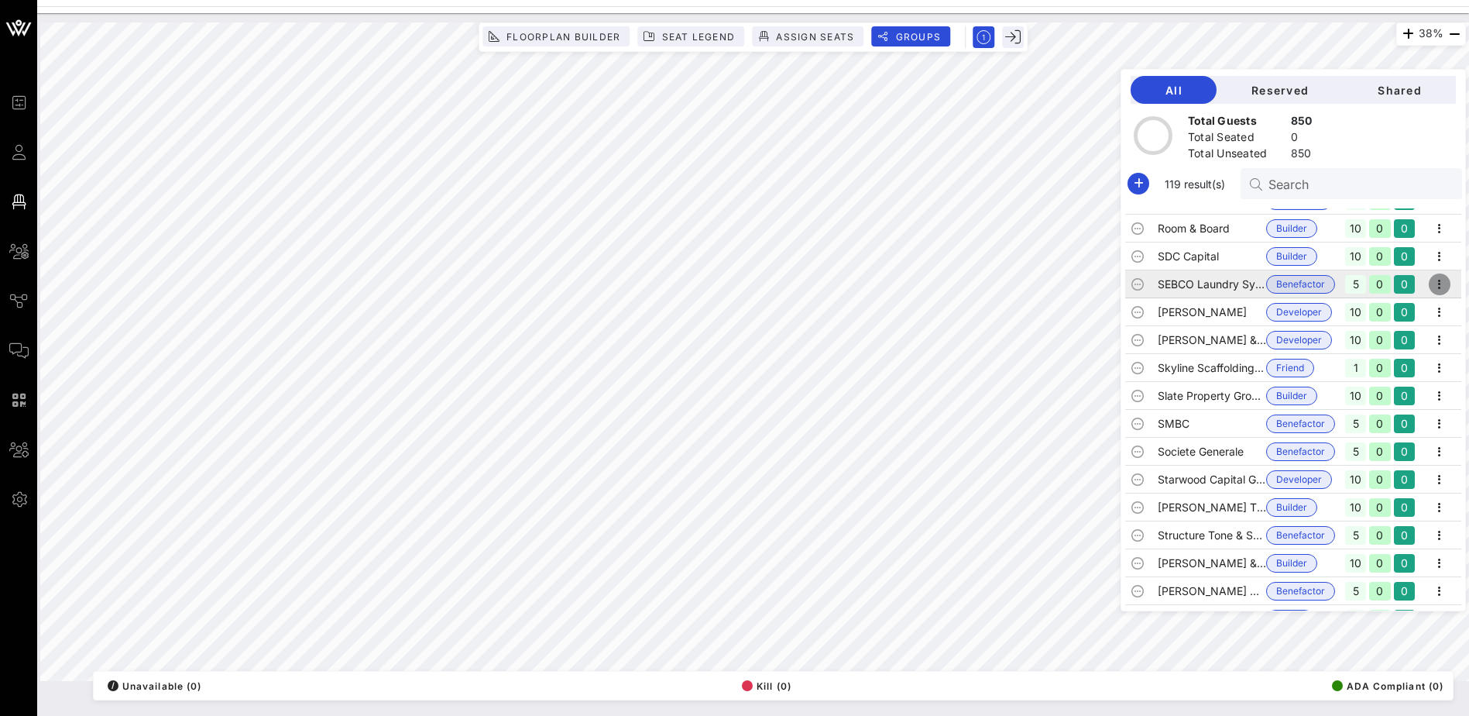
click at [1433, 283] on icon "button" at bounding box center [1439, 284] width 19 height 19
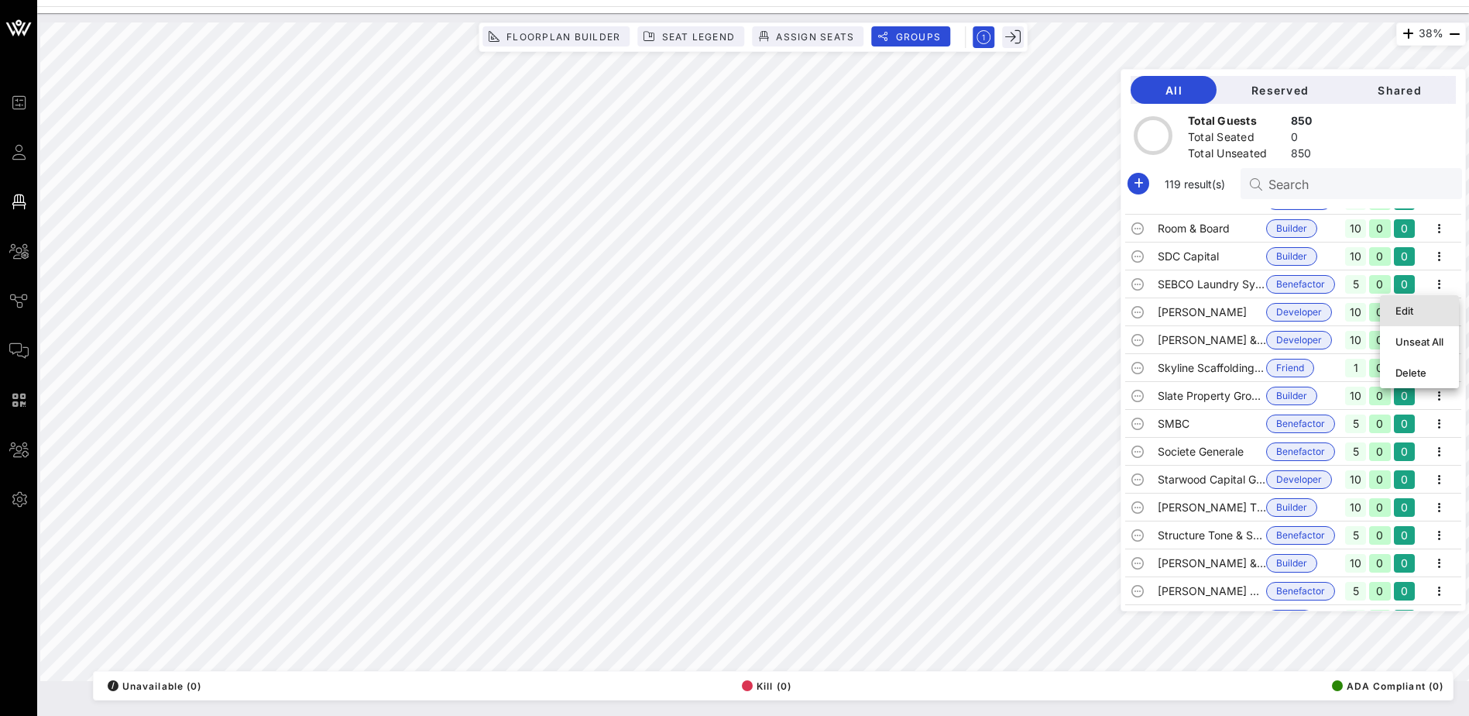
click at [1399, 309] on div "Edit" at bounding box center [1420, 310] width 48 height 12
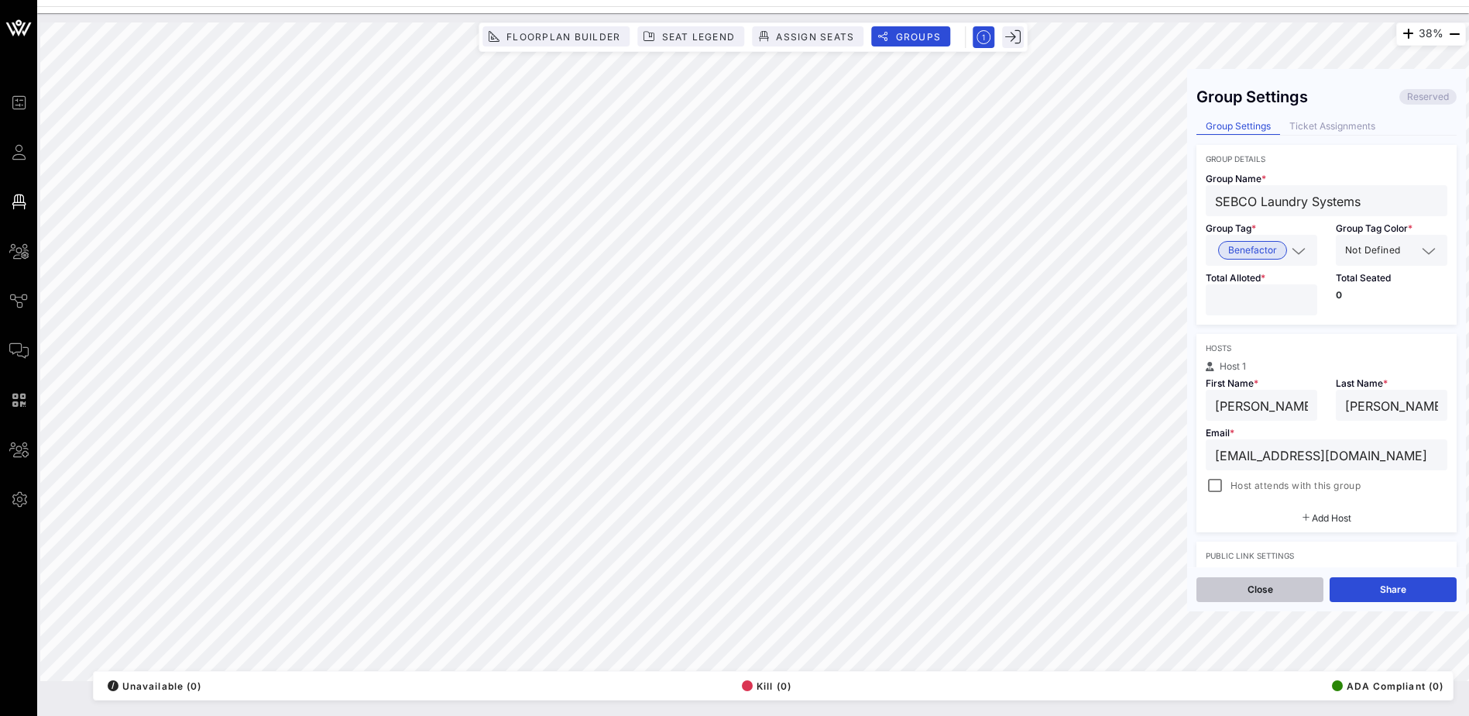
click at [1258, 589] on button "Close" at bounding box center [1260, 589] width 127 height 25
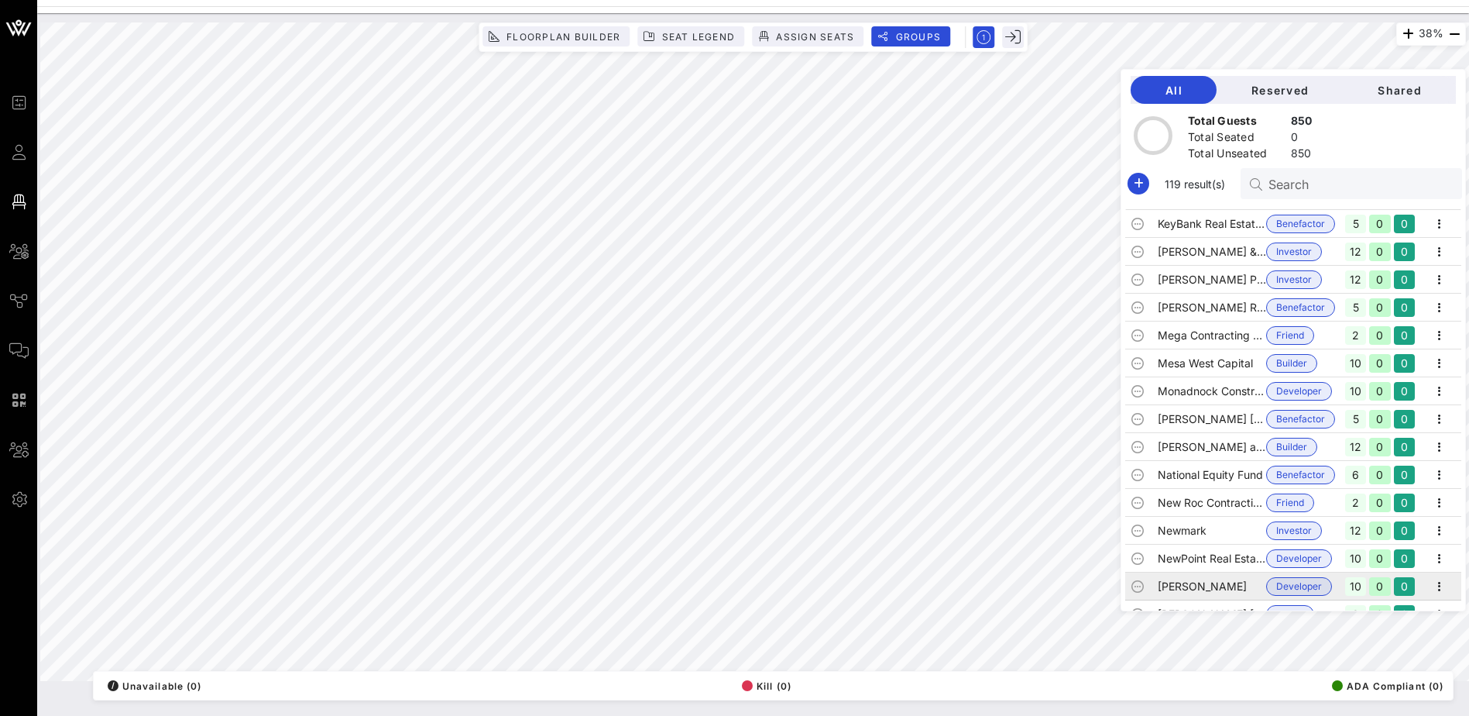
scroll to position [1859, 0]
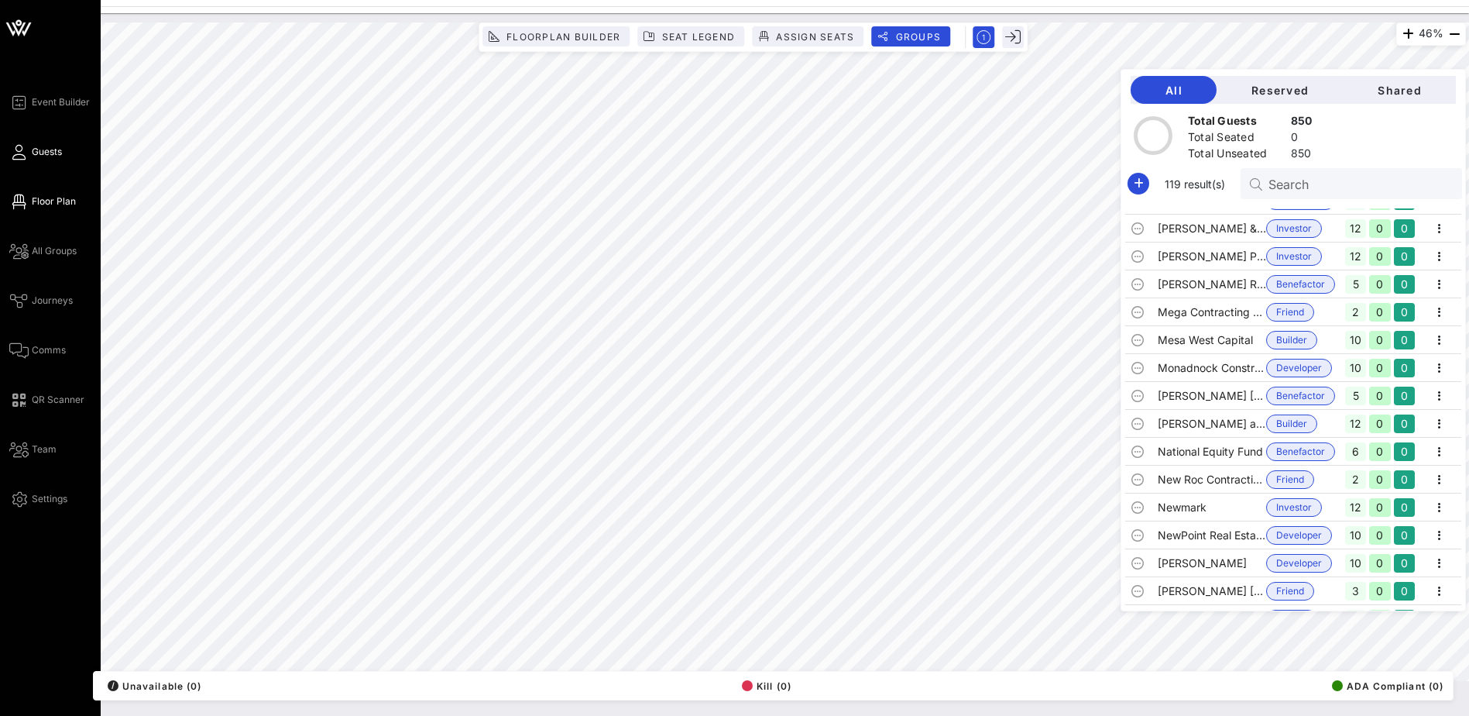
click at [30, 149] on link "Guests" at bounding box center [35, 152] width 53 height 19
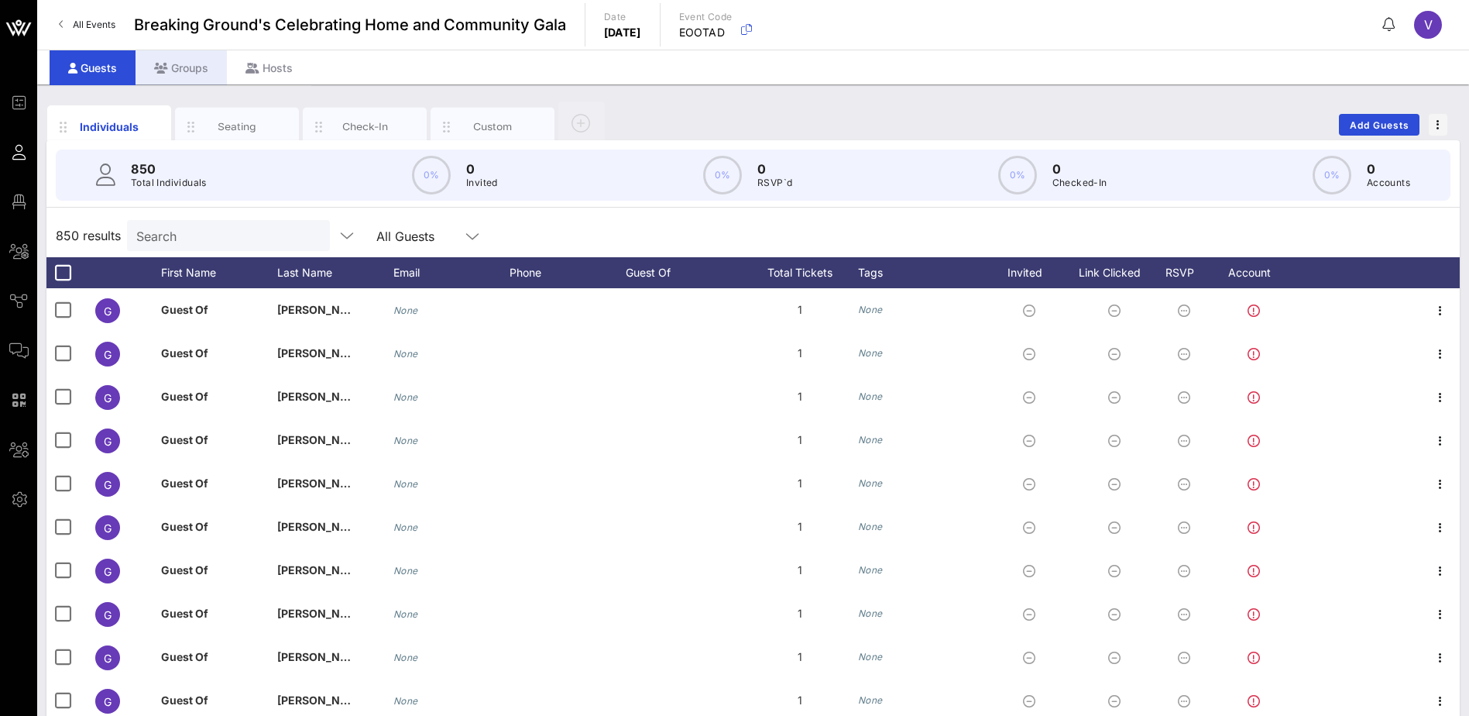
click at [187, 56] on div "Groups" at bounding box center [181, 67] width 91 height 35
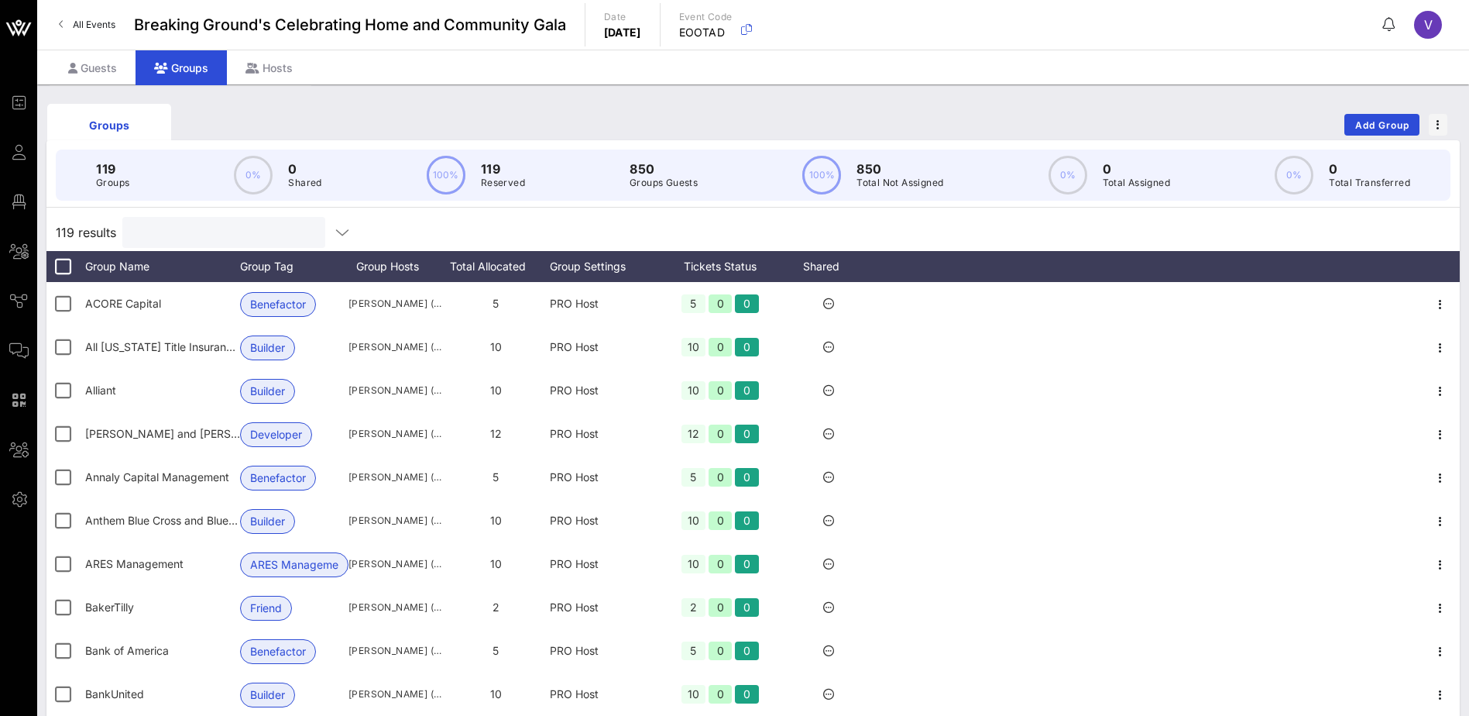
click at [210, 227] on input "text" at bounding box center [222, 232] width 181 height 20
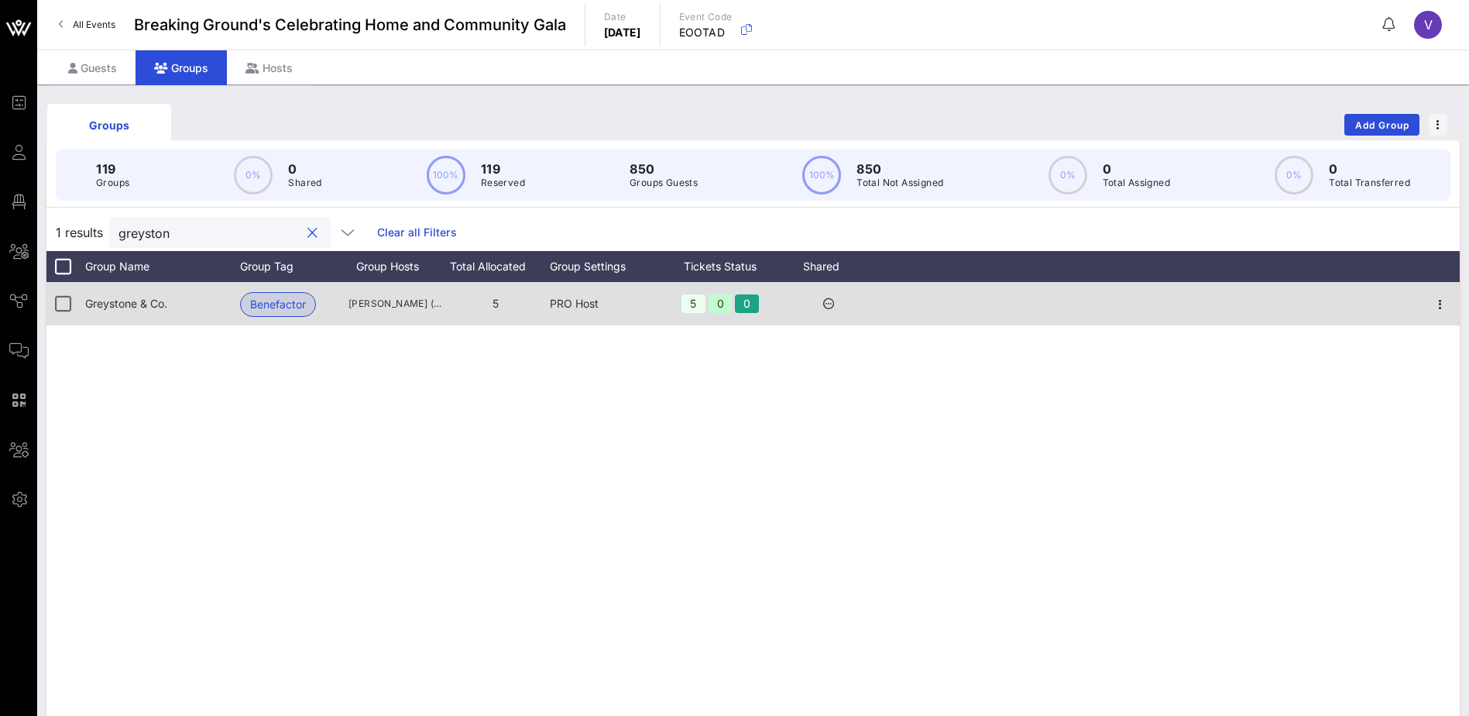
type input "greyston"
click at [122, 299] on span "Greystone & Co." at bounding box center [126, 303] width 82 height 13
click at [1438, 307] on icon "button" at bounding box center [1440, 304] width 19 height 19
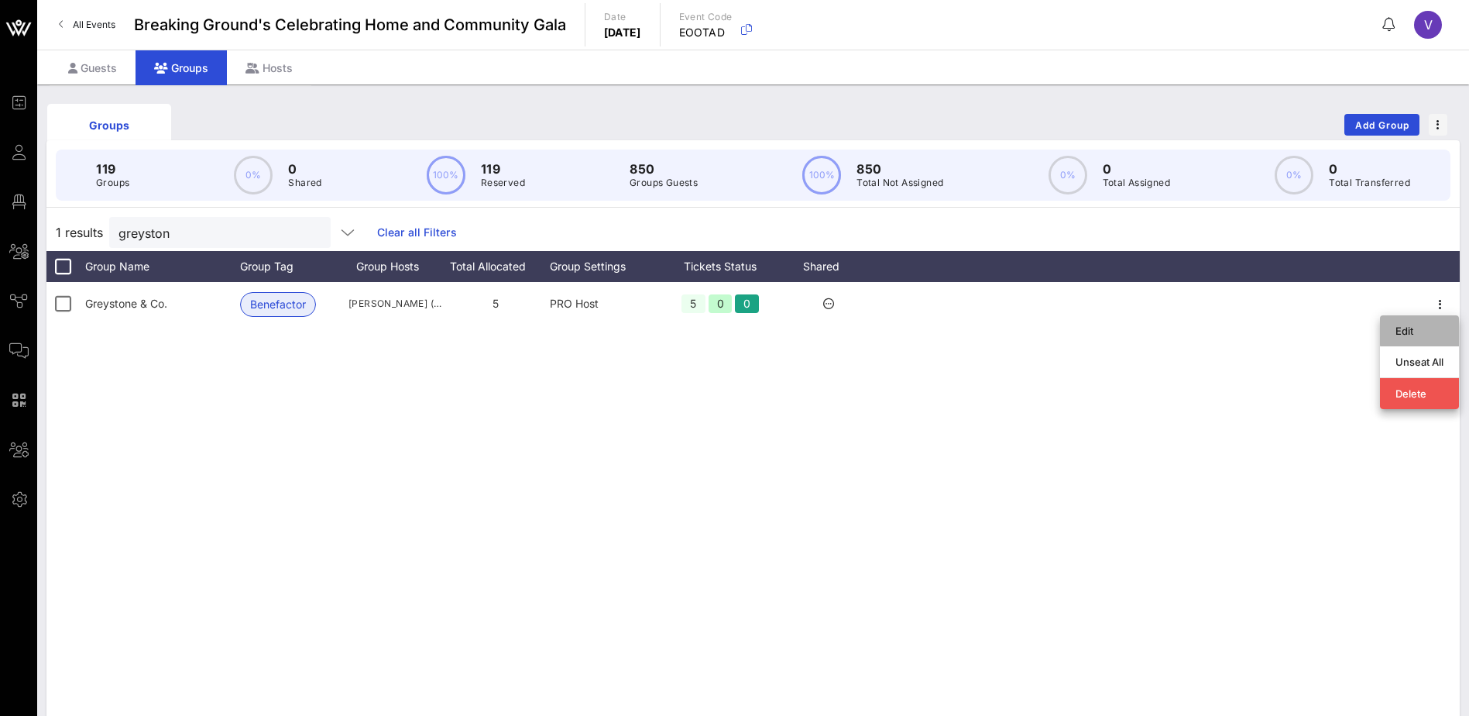
click at [1406, 325] on div "Edit" at bounding box center [1420, 331] width 48 height 12
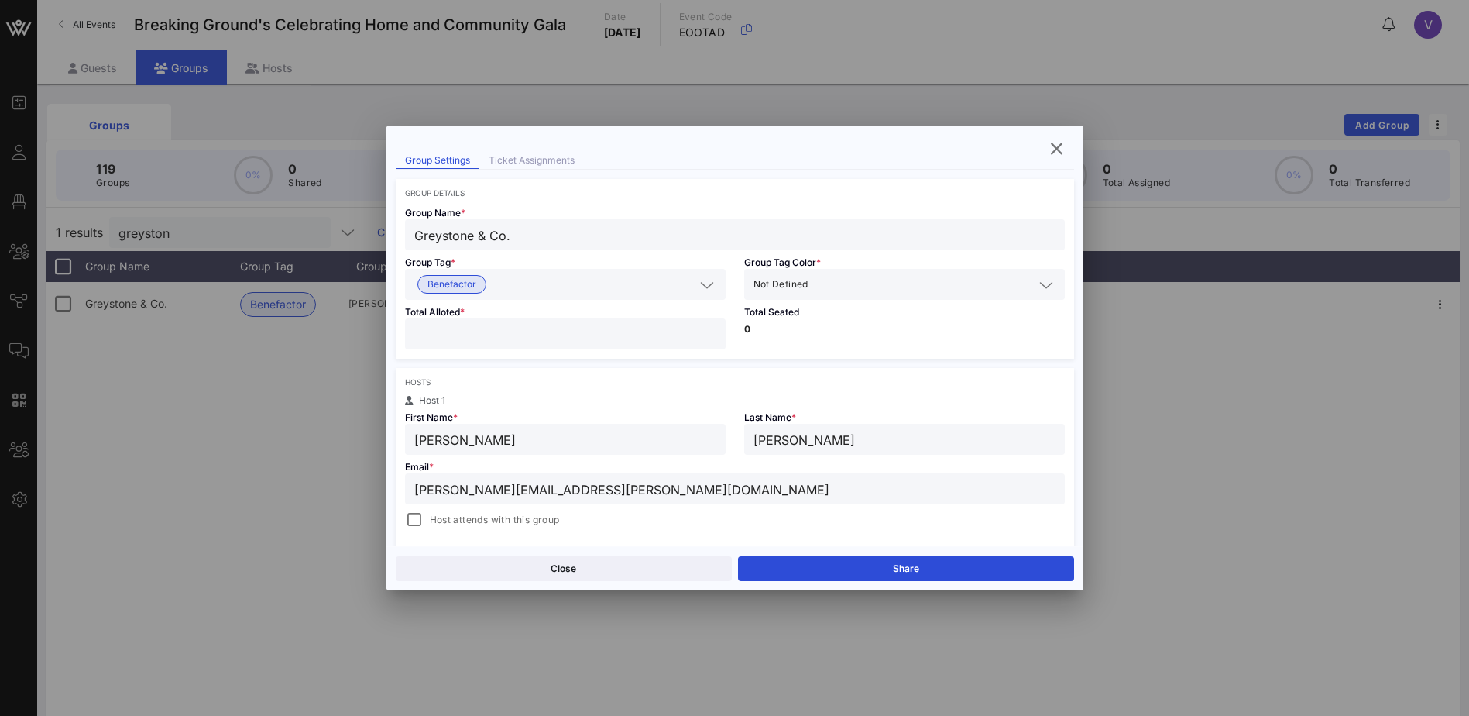
scroll to position [77, 0]
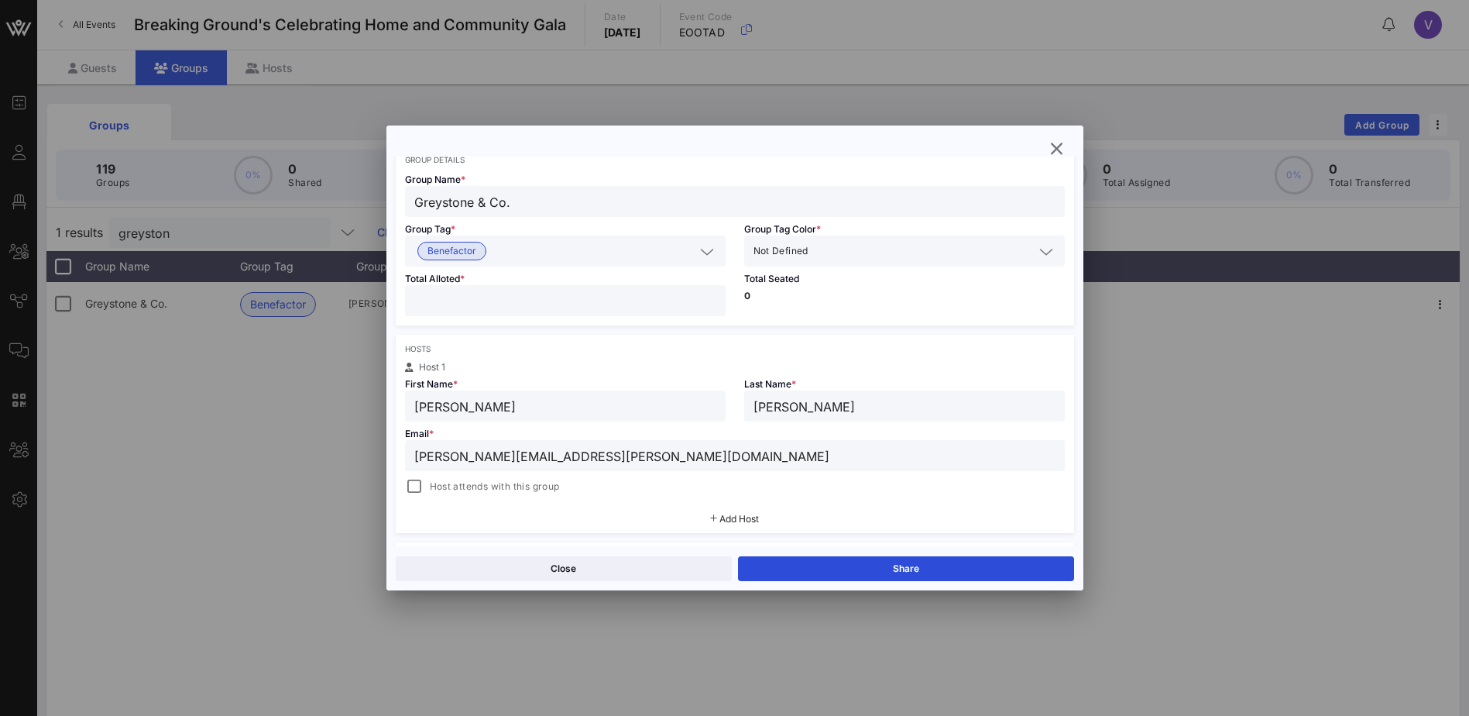
click at [730, 517] on span "Add Host" at bounding box center [738, 519] width 39 height 12
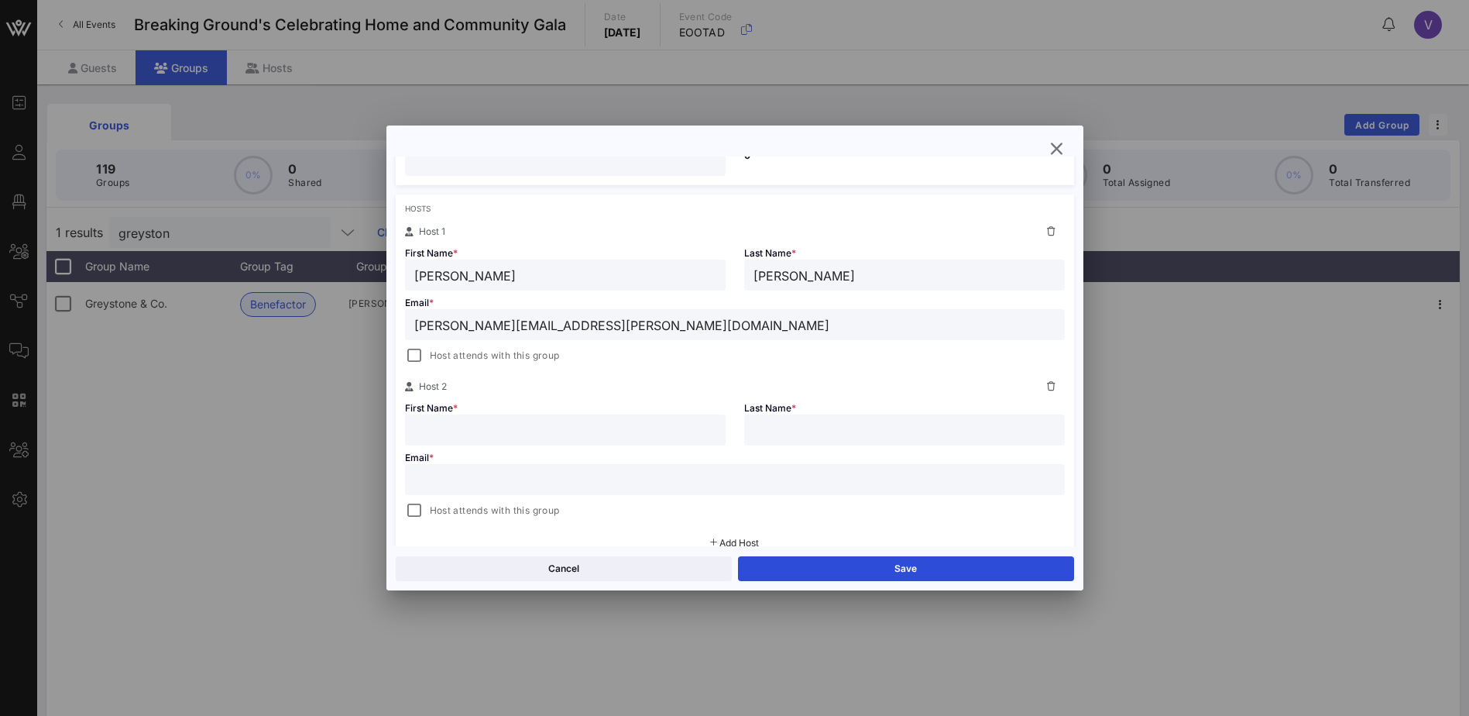
scroll to position [232, 0]
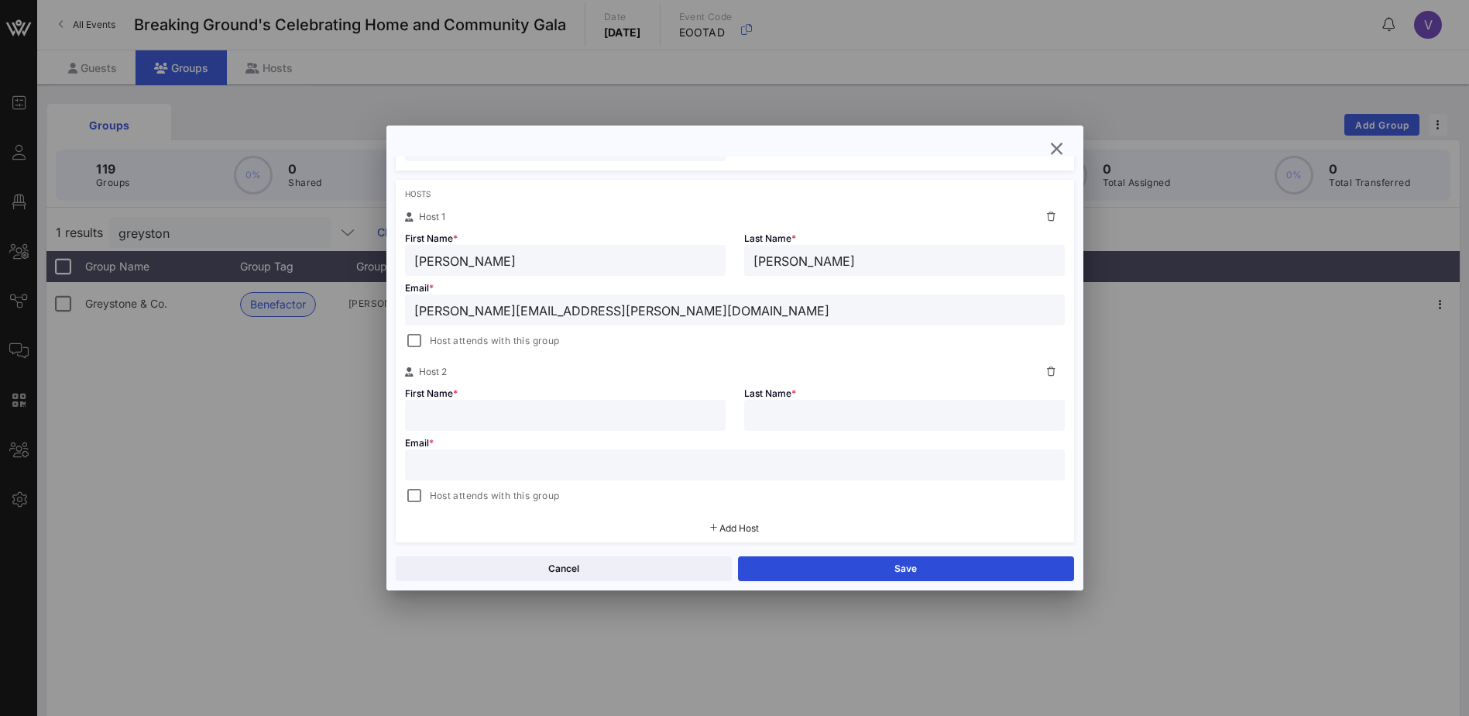
click at [444, 408] on input "text" at bounding box center [565, 415] width 302 height 20
click at [502, 418] on input "Events" at bounding box center [565, 415] width 302 height 20
type input "Events Team"
type input "Greystone"
click at [452, 465] on input "text" at bounding box center [734, 465] width 641 height 20
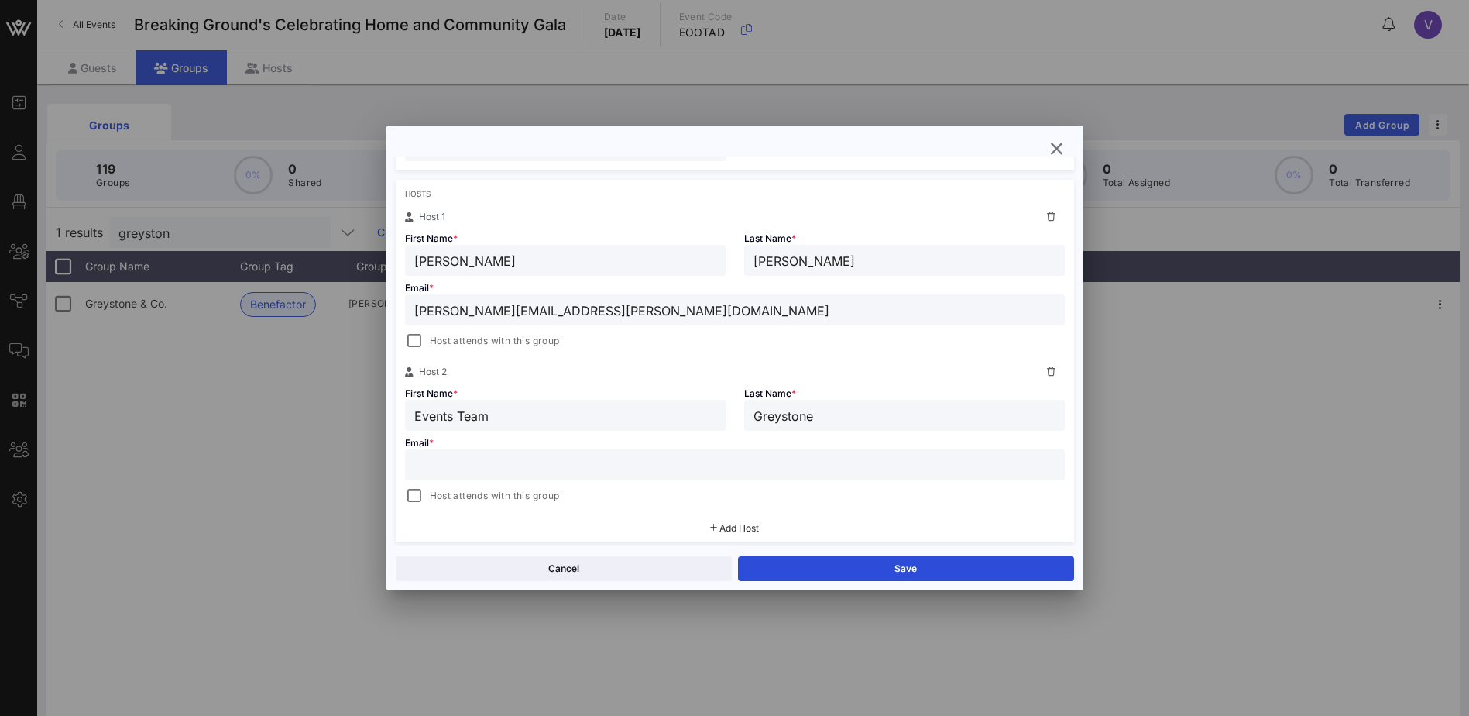
click at [470, 470] on input "text" at bounding box center [734, 465] width 641 height 20
paste input "[EMAIL_ADDRESS][DOMAIN_NAME]"
type input "[EMAIL_ADDRESS][DOMAIN_NAME]"
click at [952, 566] on button "Save" at bounding box center [906, 568] width 336 height 25
type input "[PERSON_NAME]"
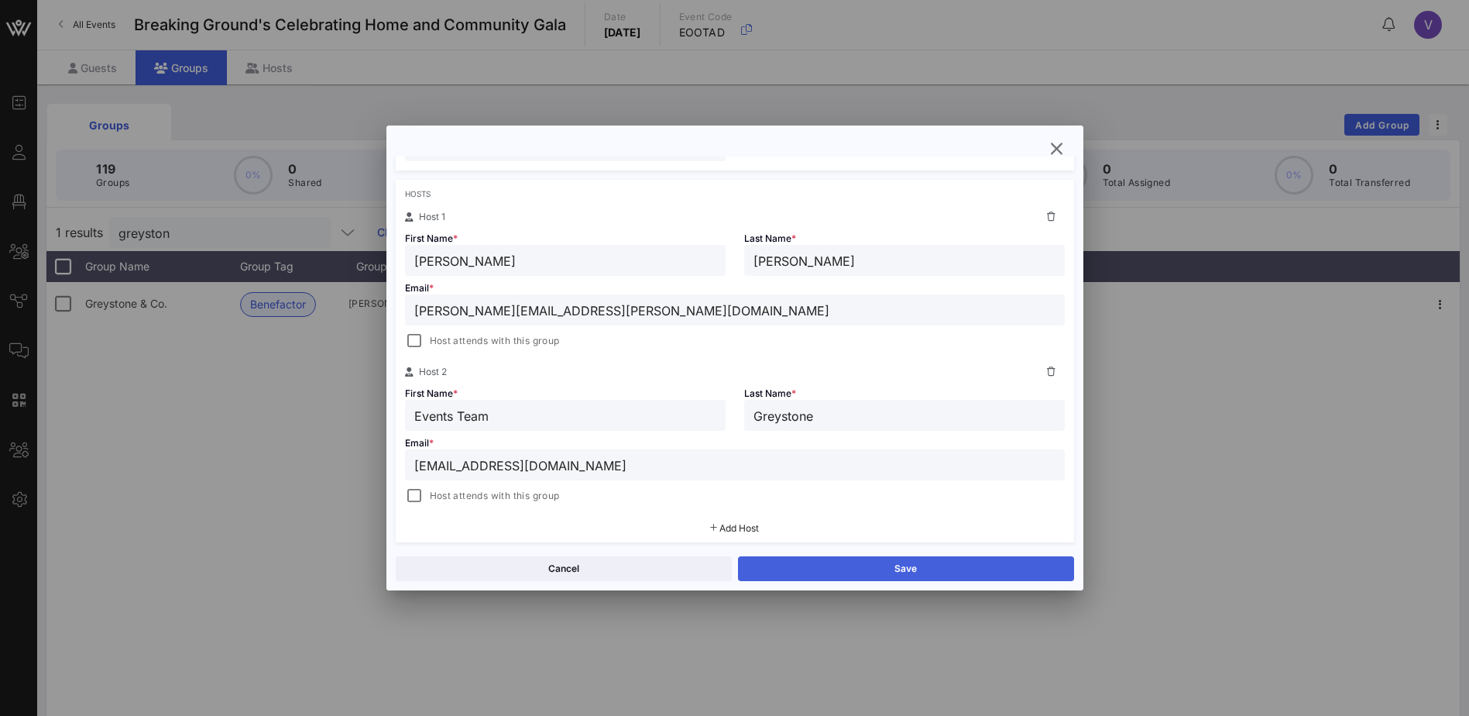
type input "[EMAIL_ADDRESS][DOMAIN_NAME]"
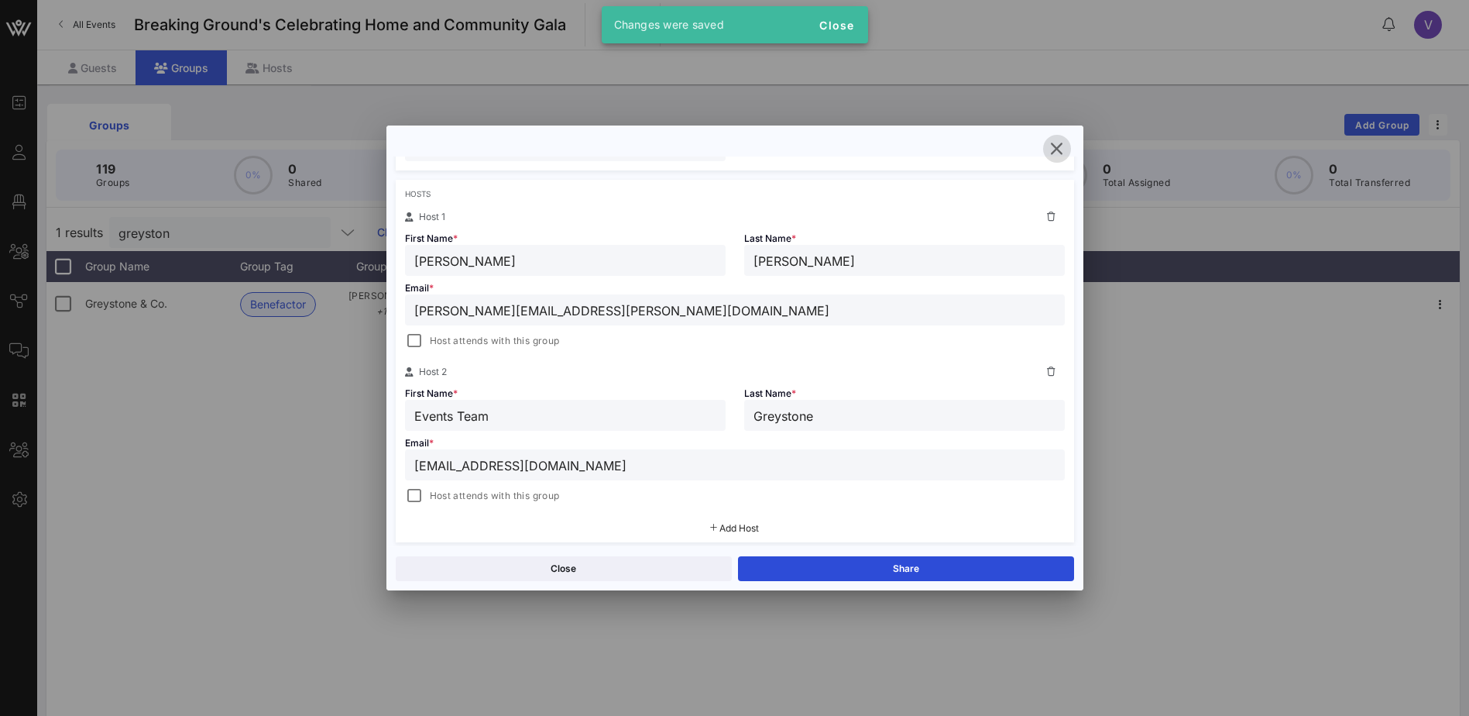
click at [1053, 143] on icon "button" at bounding box center [1057, 148] width 19 height 19
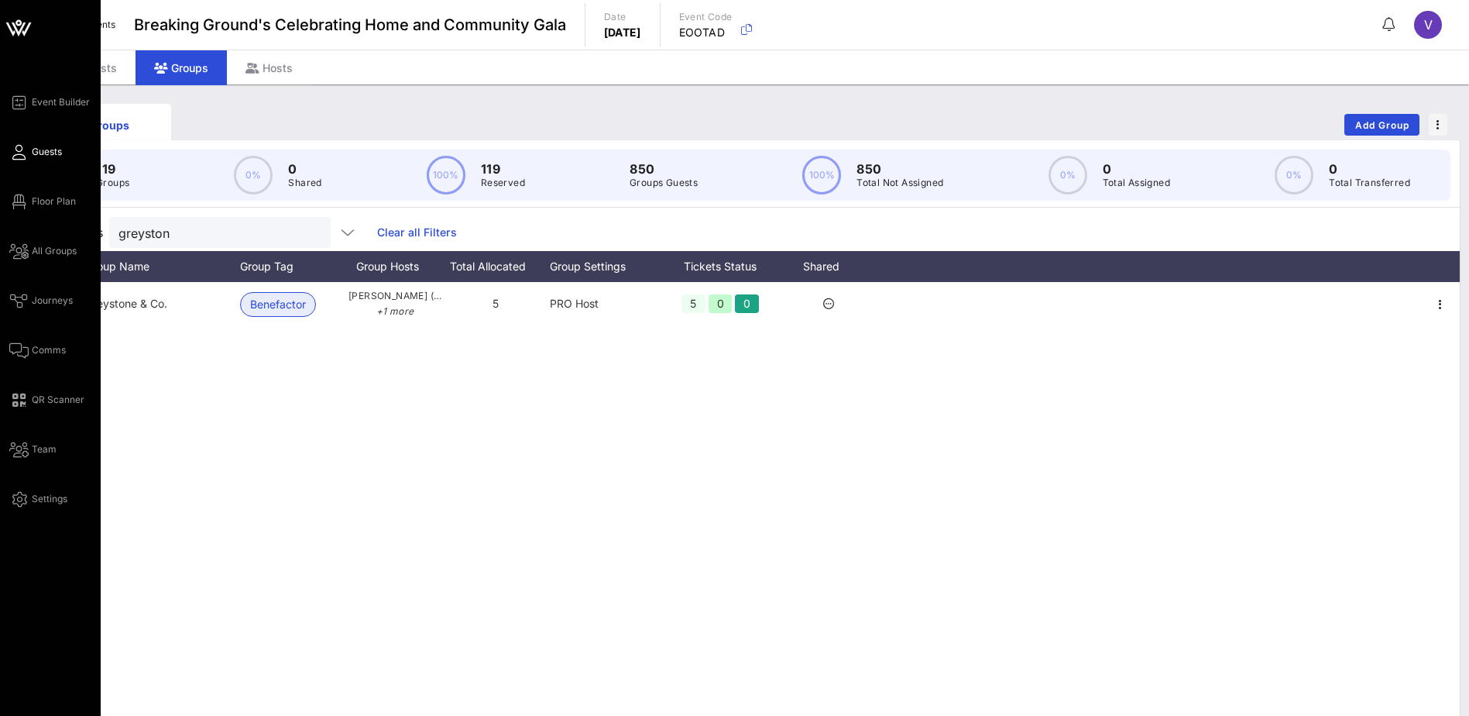
click at [30, 149] on link "Guests" at bounding box center [35, 152] width 53 height 19
